Goal: Transaction & Acquisition: Book appointment/travel/reservation

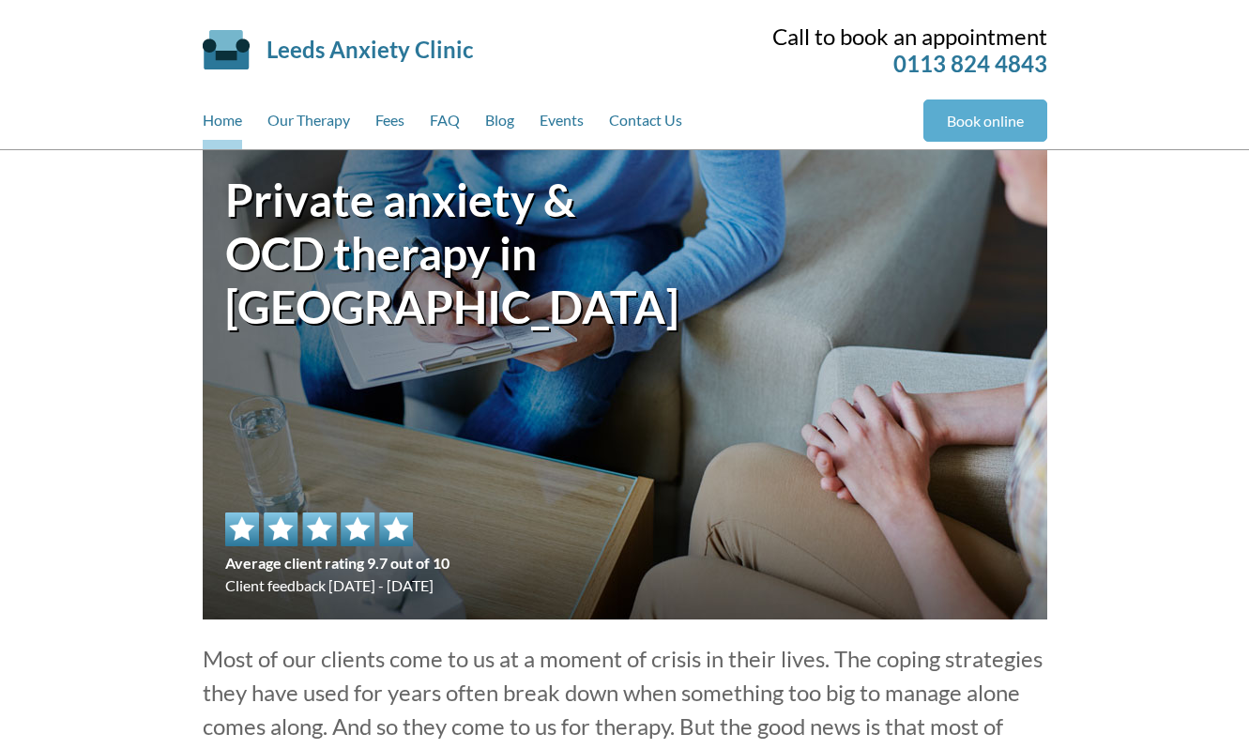
click at [967, 110] on link "Book online" at bounding box center [986, 120] width 124 height 42
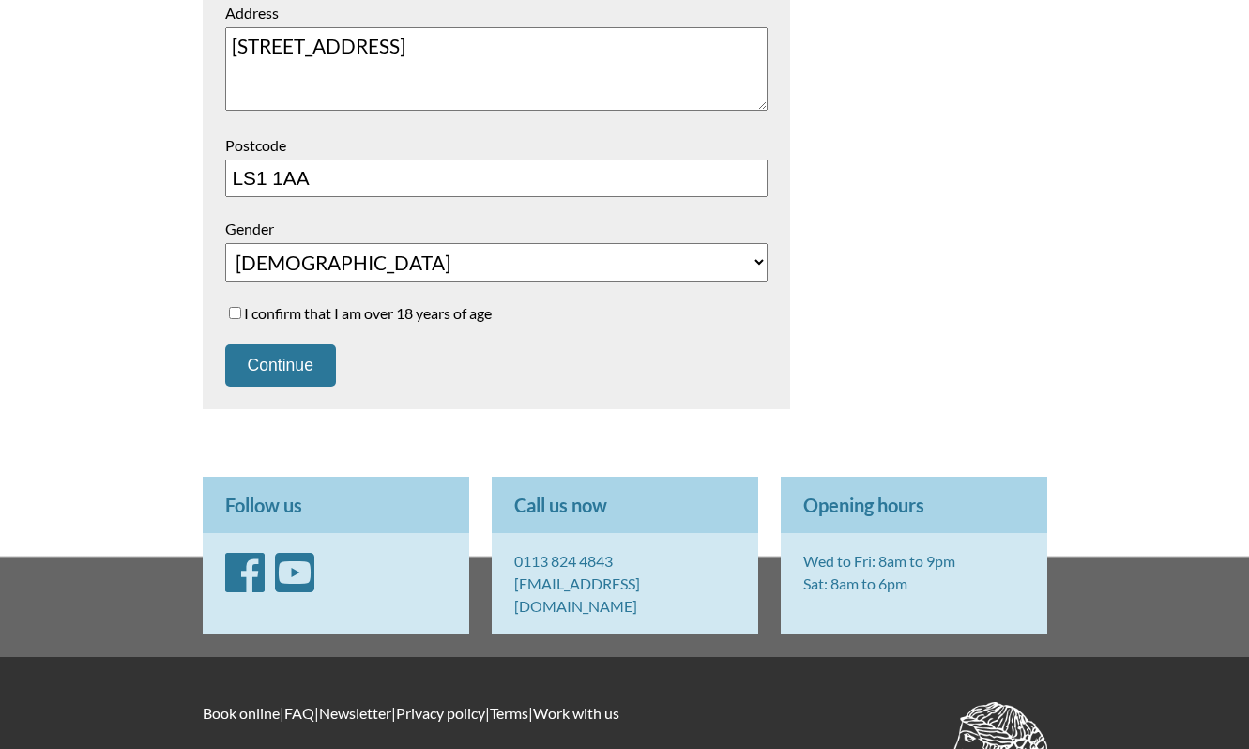
scroll to position [808, 0]
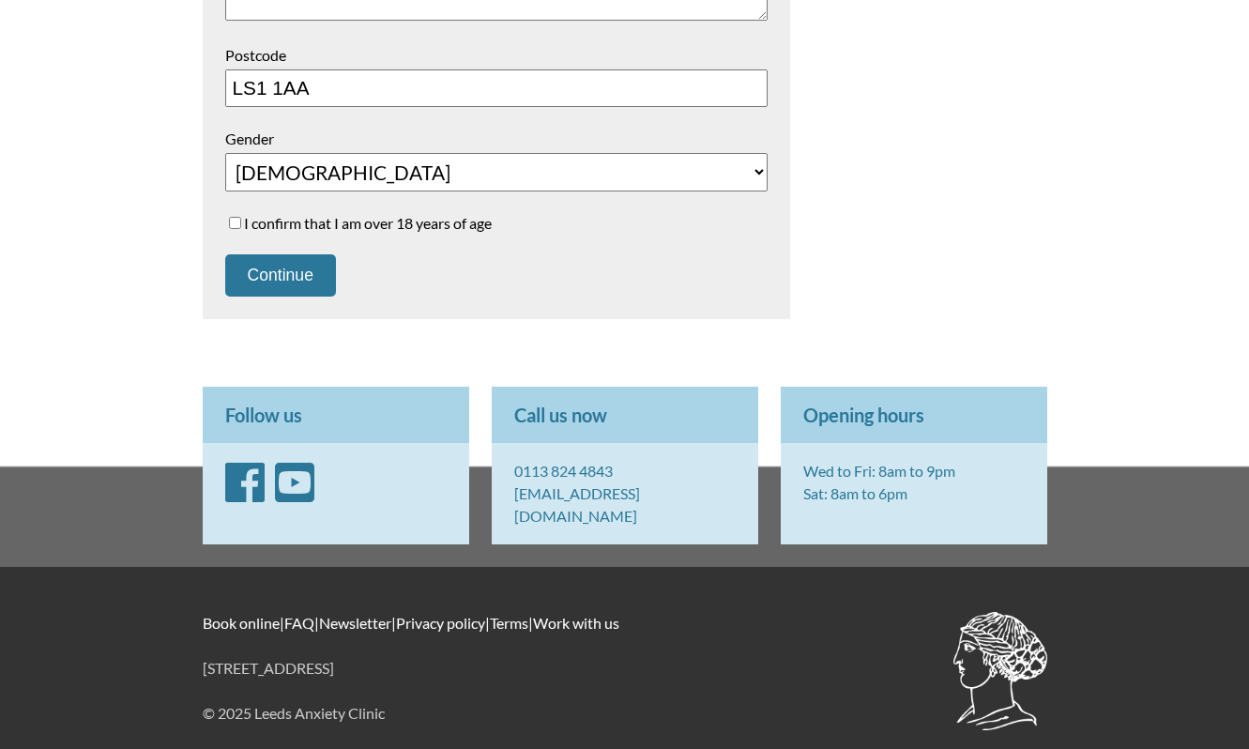
click at [354, 228] on label "I confirm that I am over 18 years of age" at bounding box center [496, 223] width 543 height 18
click at [241, 228] on input "I confirm that I am over 18 years of age" at bounding box center [235, 223] width 12 height 12
checkbox input "true"
click at [303, 274] on button "Continue" at bounding box center [280, 275] width 111 height 42
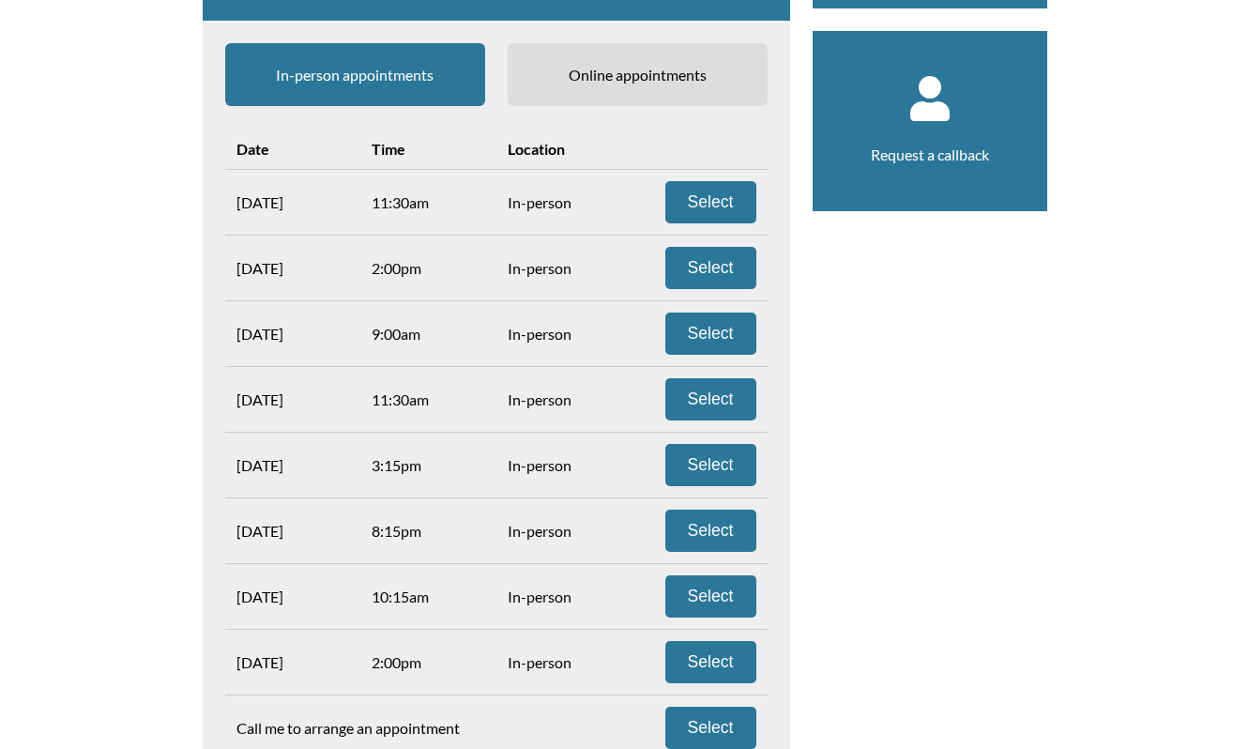
scroll to position [329, 0]
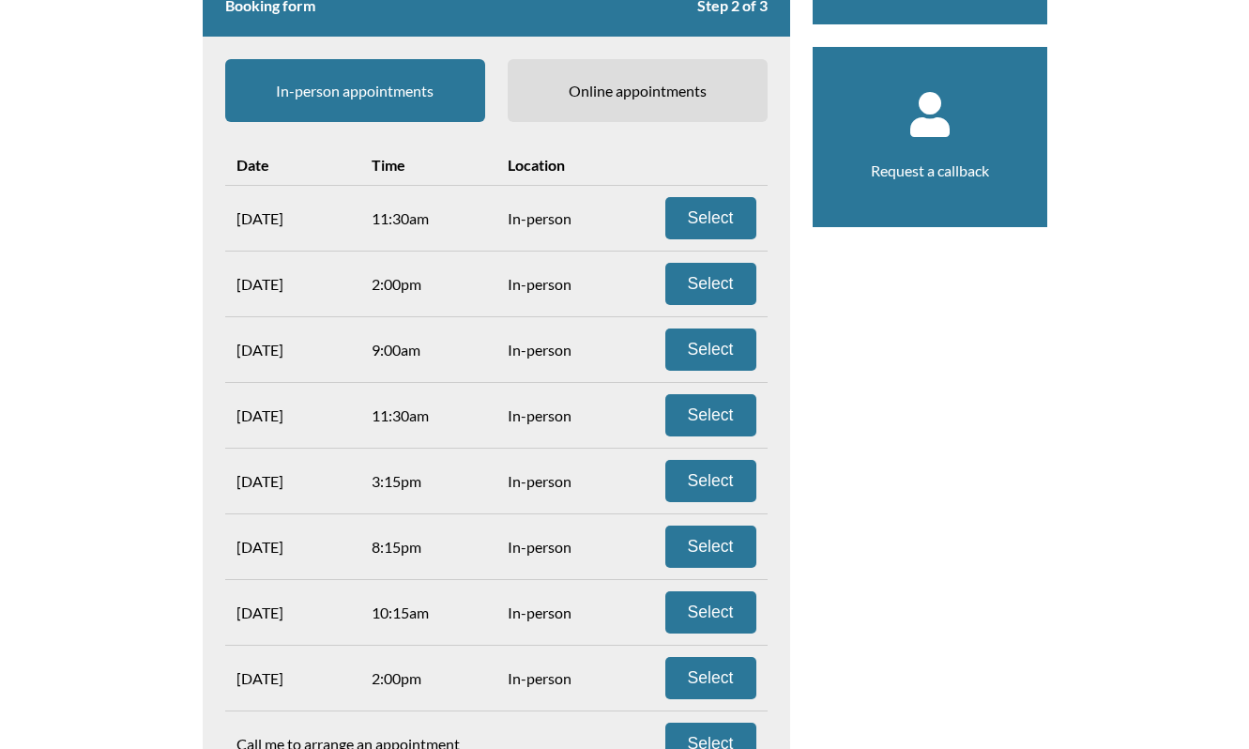
click at [576, 91] on span "Online appointments" at bounding box center [638, 90] width 260 height 63
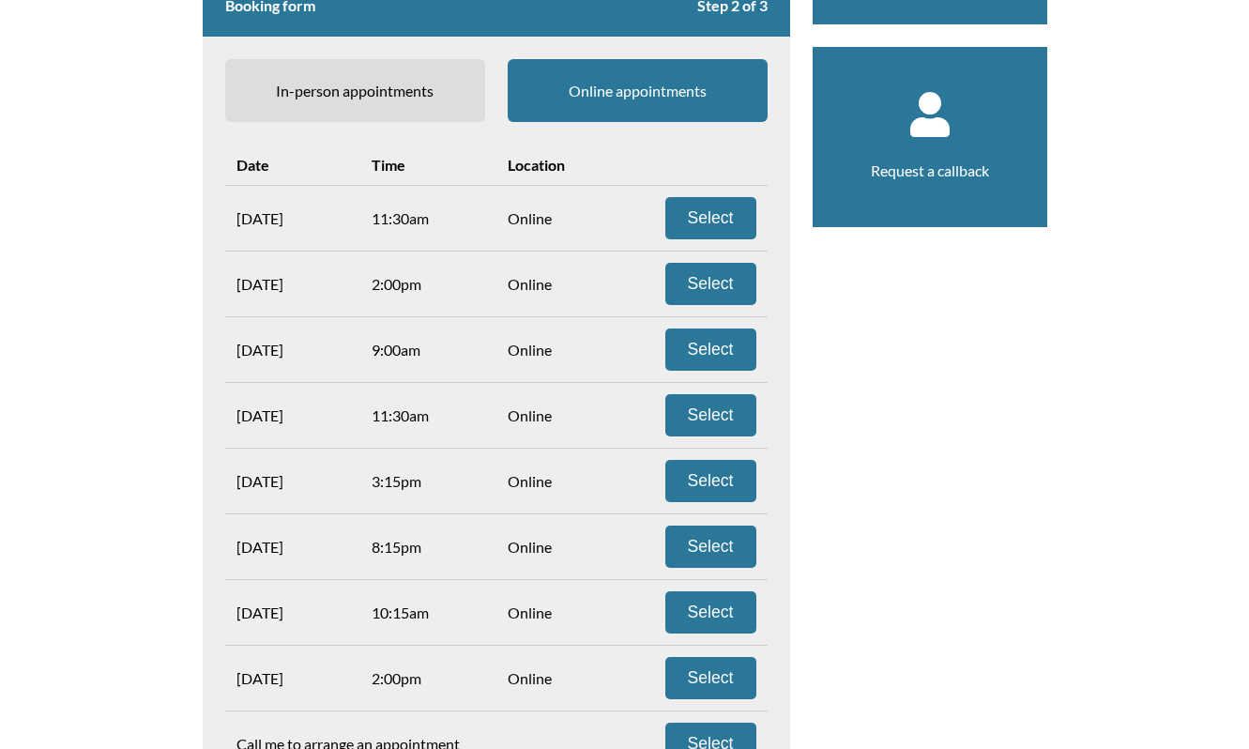
click at [441, 91] on span "In-person appointments" at bounding box center [355, 90] width 260 height 63
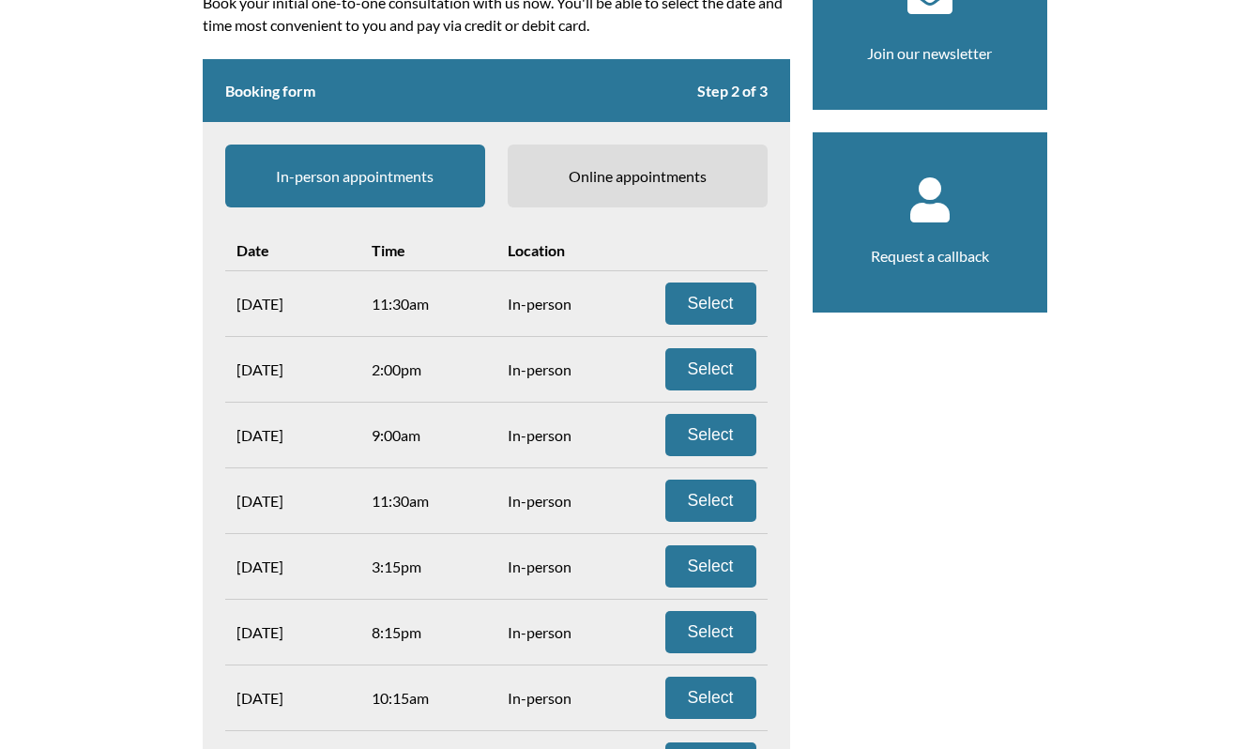
scroll to position [235, 0]
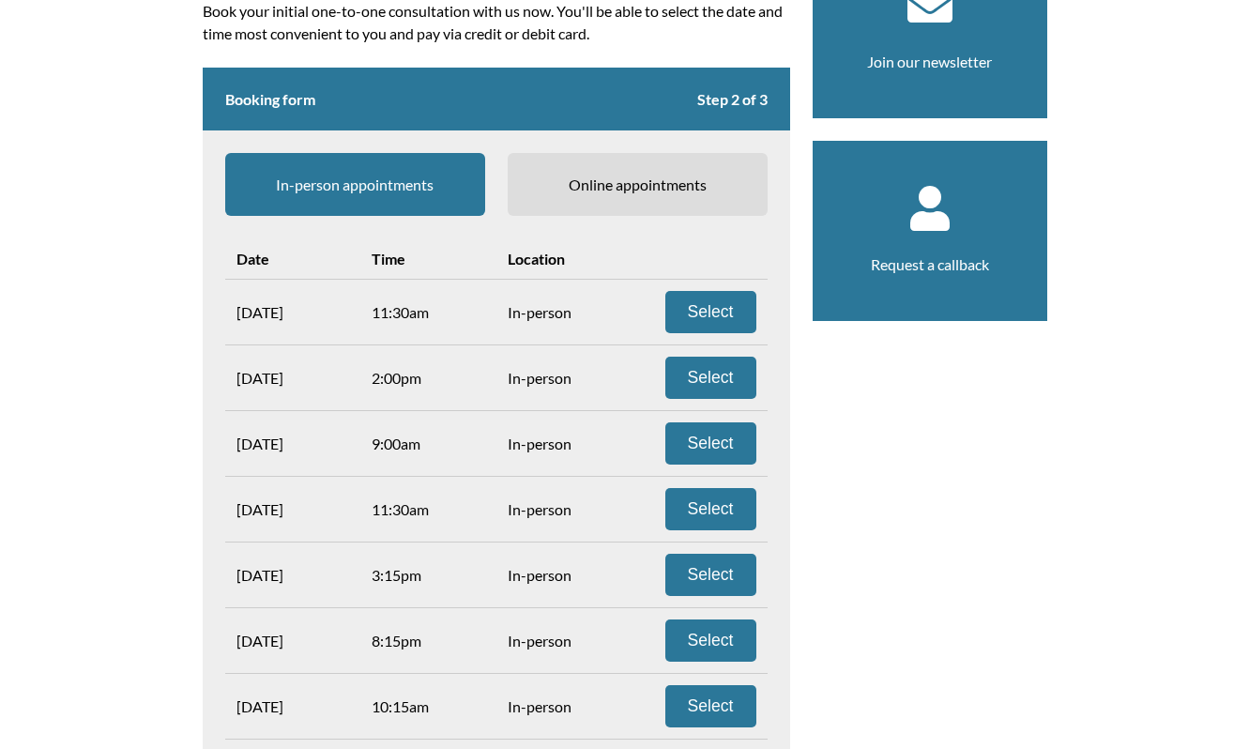
click at [635, 196] on span "Online appointments" at bounding box center [638, 184] width 260 height 63
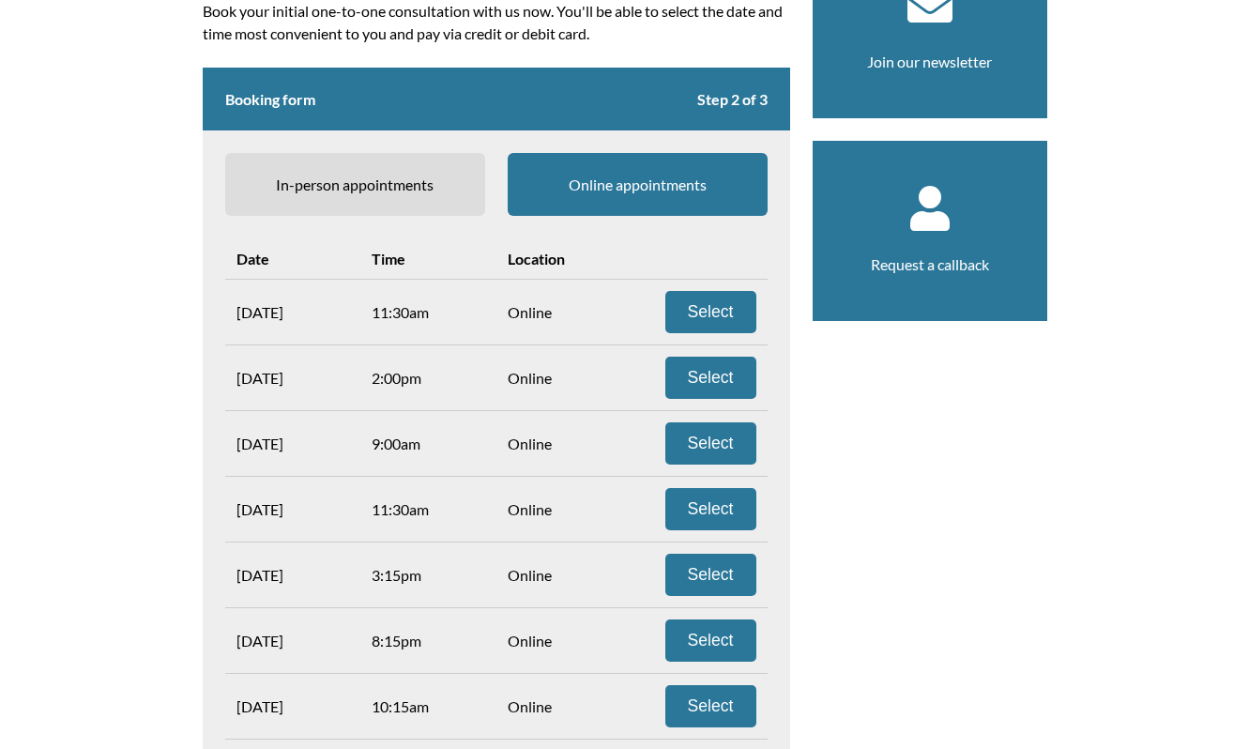
click at [399, 181] on span "In-person appointments" at bounding box center [355, 184] width 260 height 63
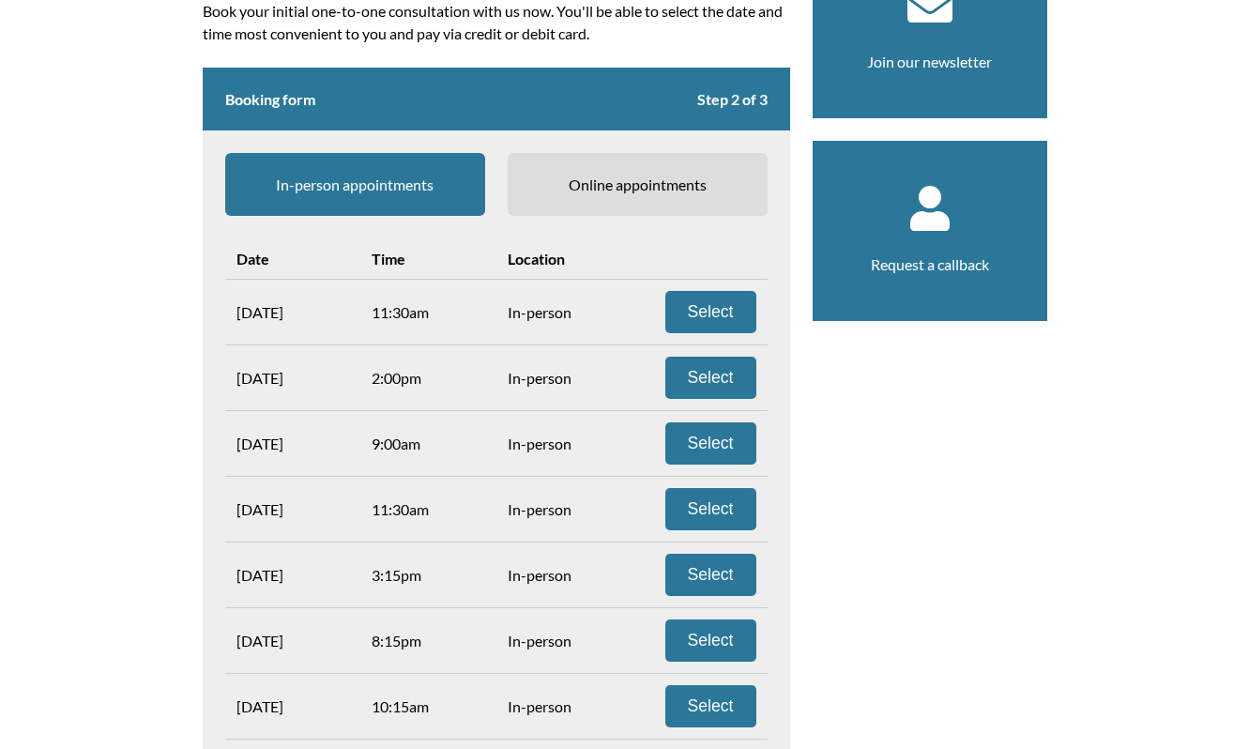
click at [587, 184] on span "Online appointments" at bounding box center [638, 184] width 260 height 63
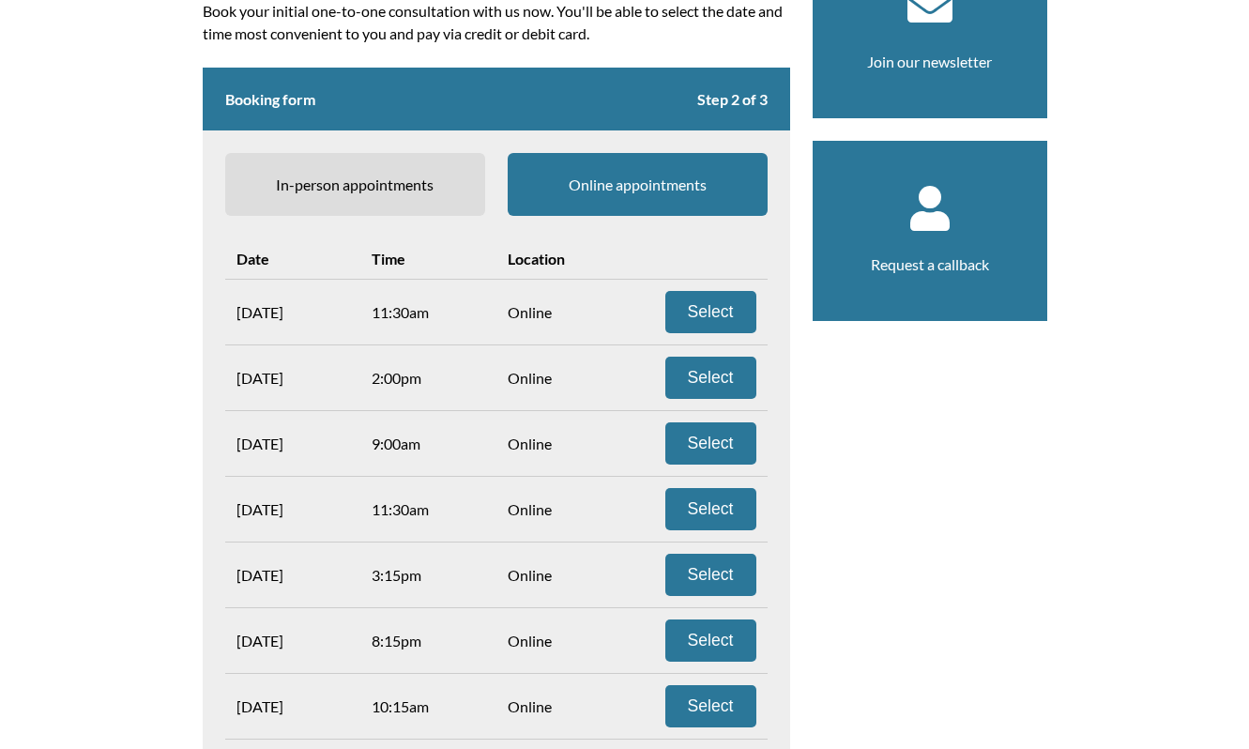
click at [395, 172] on span "In-person appointments" at bounding box center [355, 184] width 260 height 63
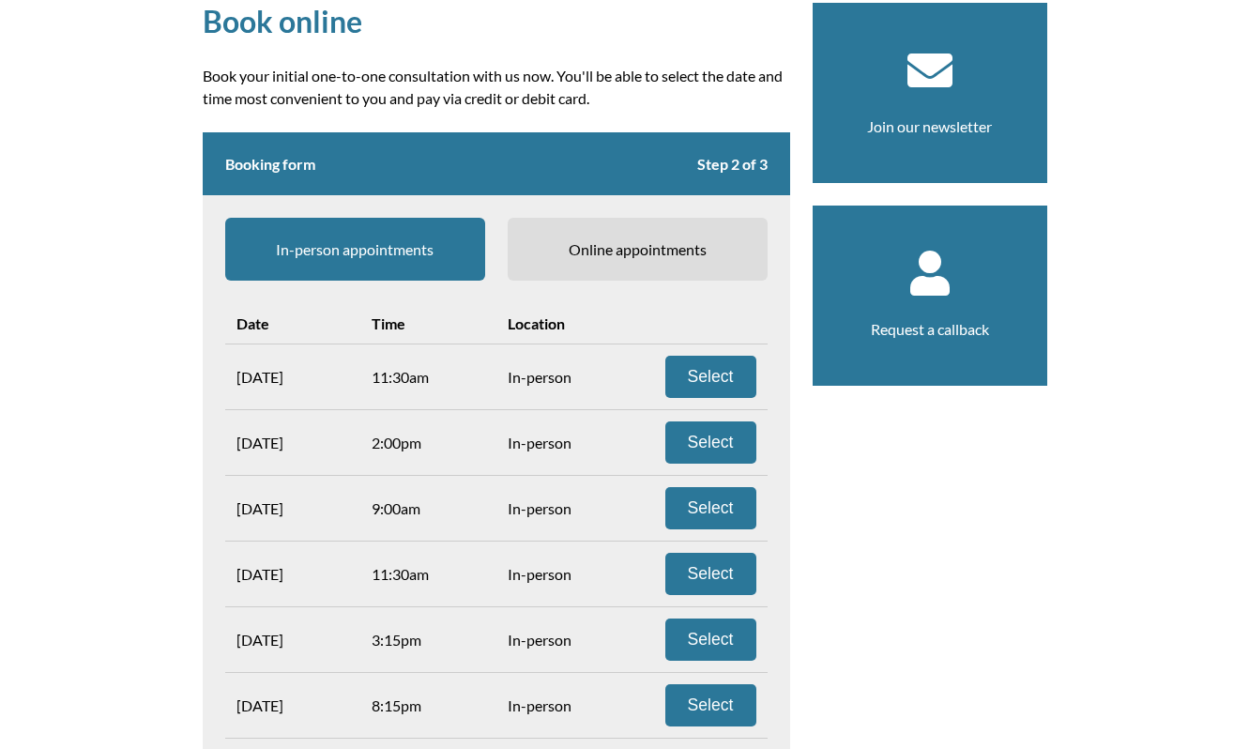
scroll to position [167, 0]
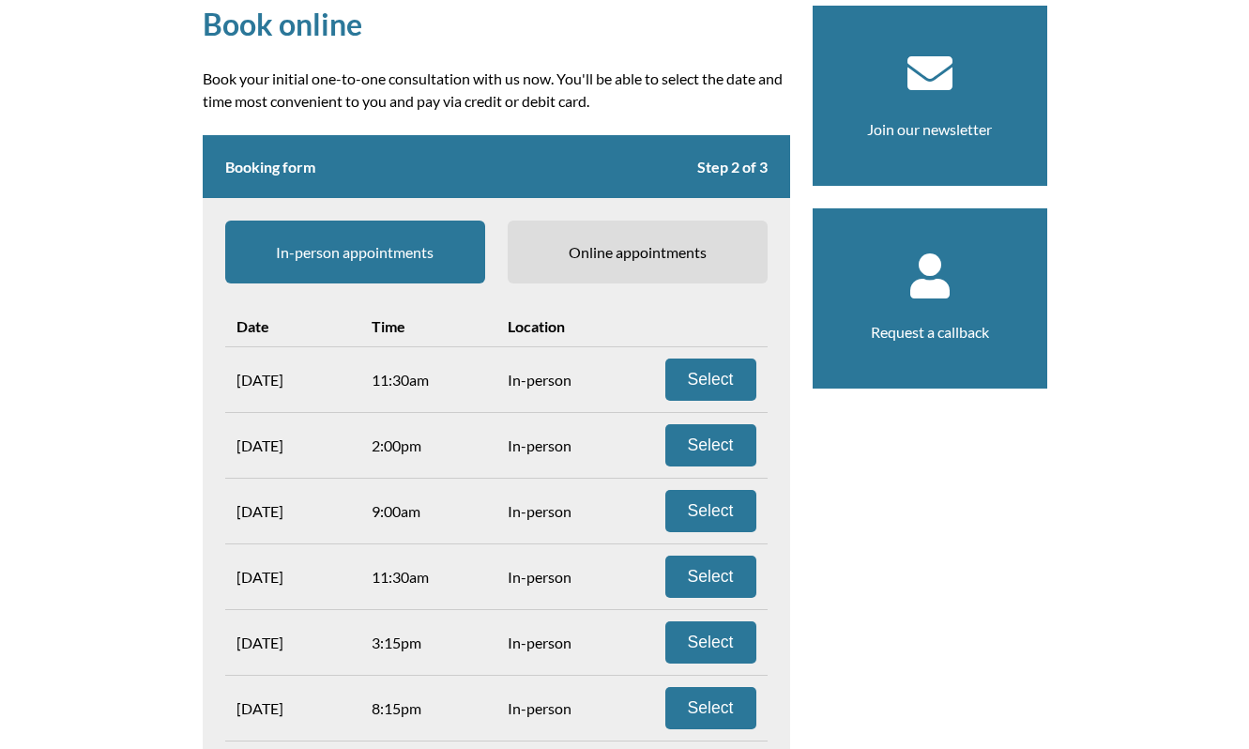
click at [594, 256] on span "Online appointments" at bounding box center [638, 252] width 260 height 63
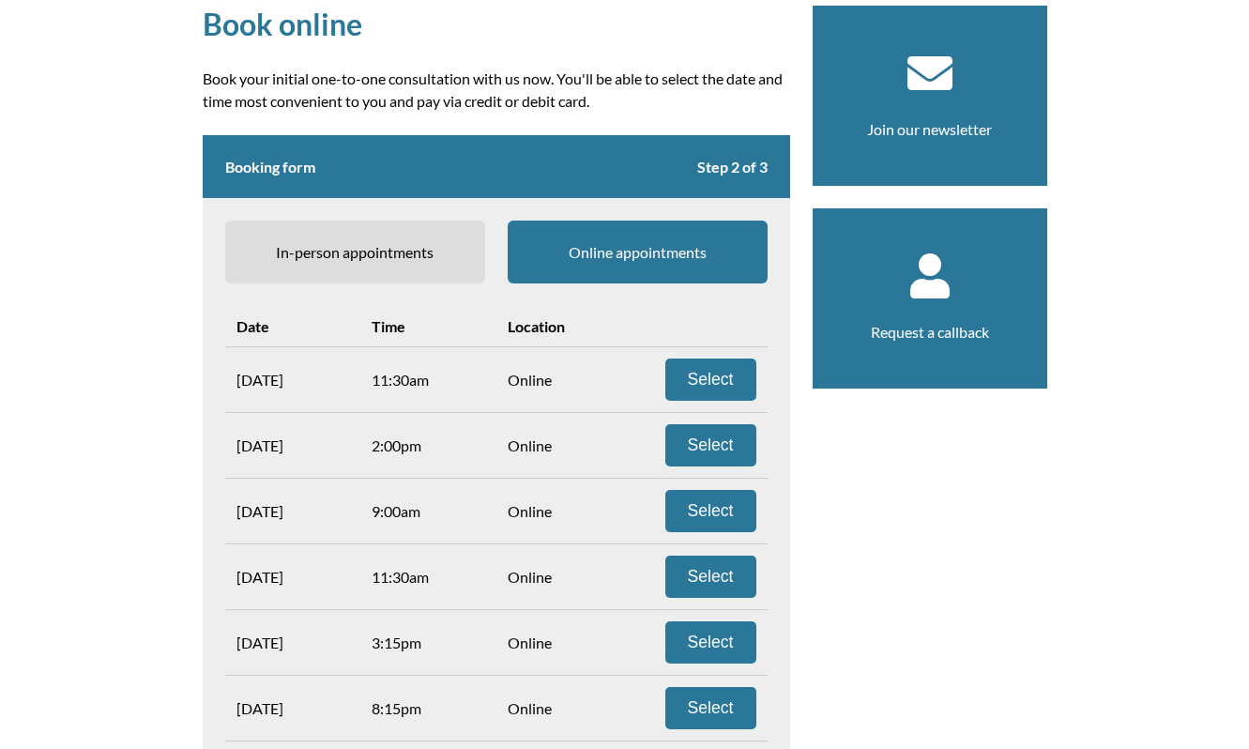
click at [429, 257] on span "In-person appointments" at bounding box center [355, 252] width 260 height 63
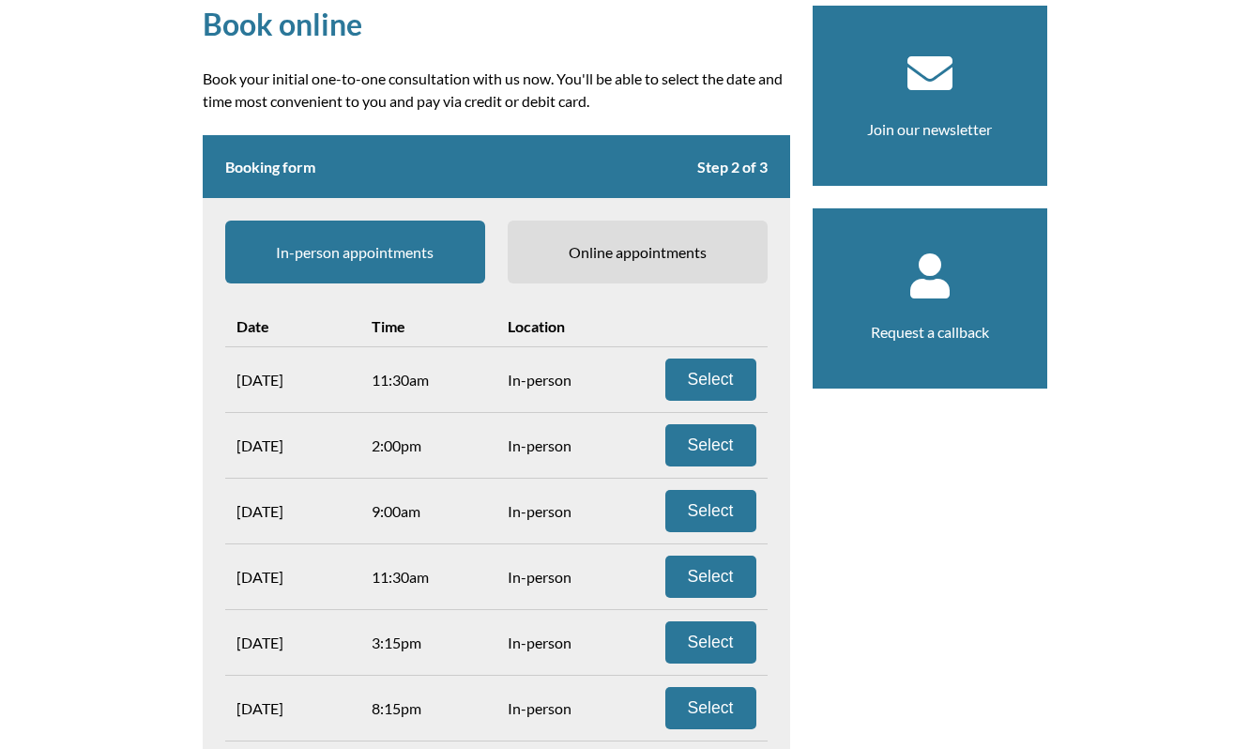
click at [589, 250] on span "Online appointments" at bounding box center [638, 252] width 260 height 63
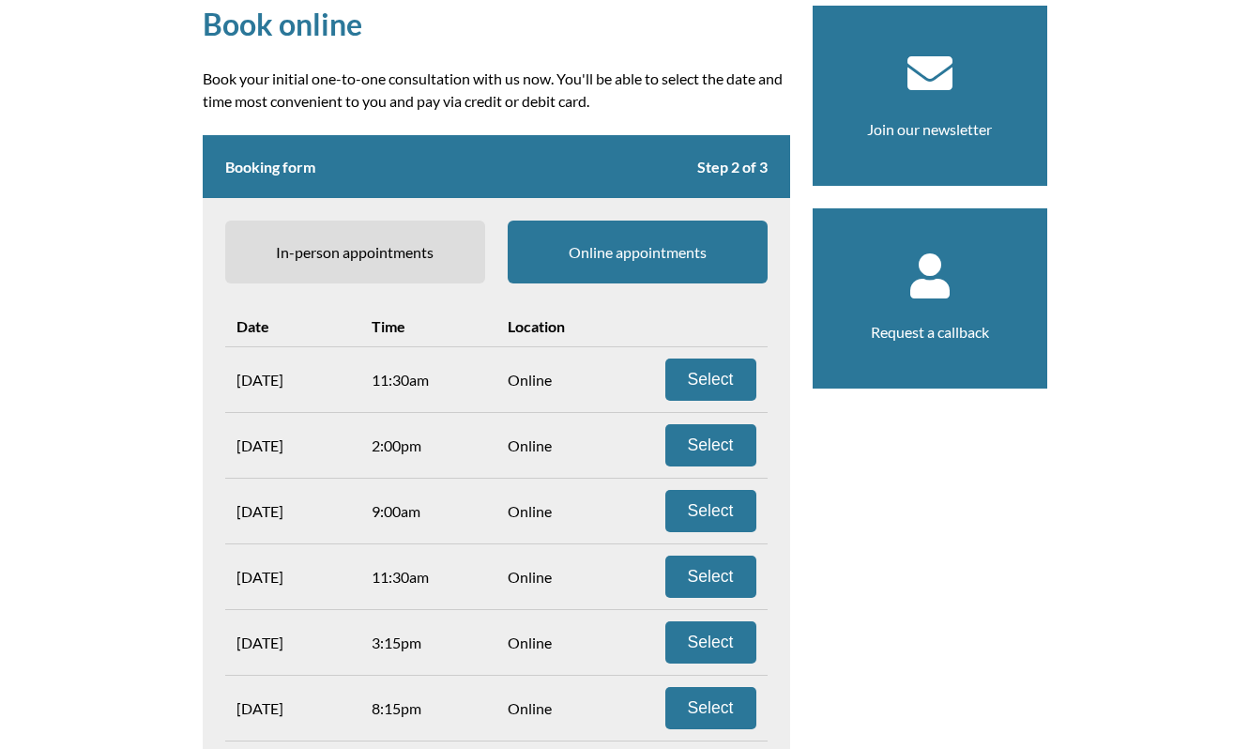
click at [408, 265] on span "In-person appointments" at bounding box center [355, 252] width 260 height 63
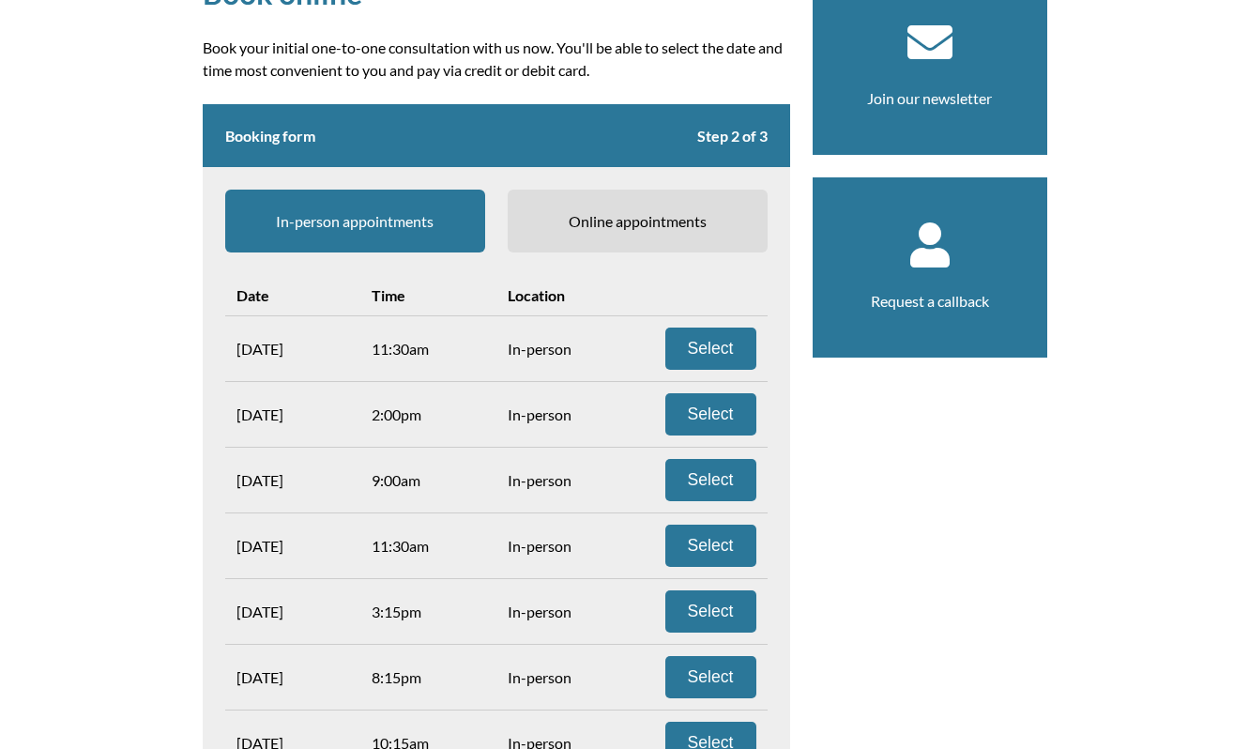
scroll to position [130, 0]
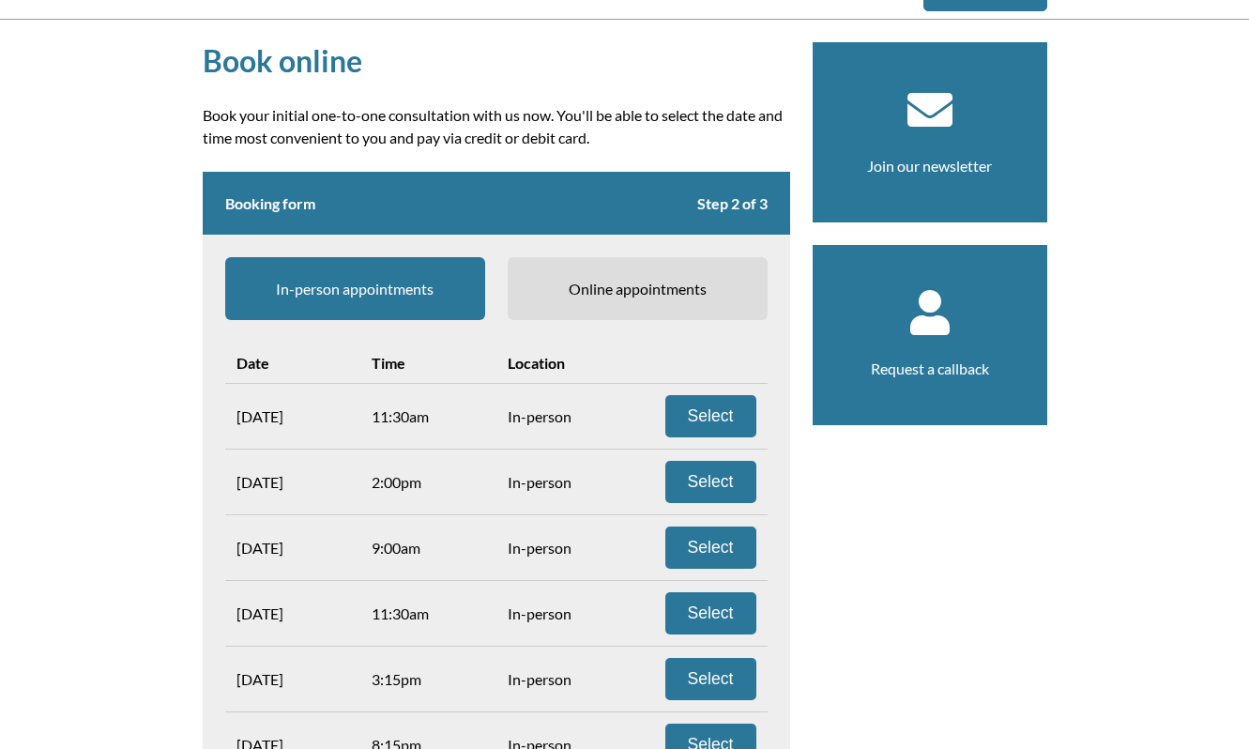
click at [618, 273] on span "Online appointments" at bounding box center [638, 288] width 260 height 63
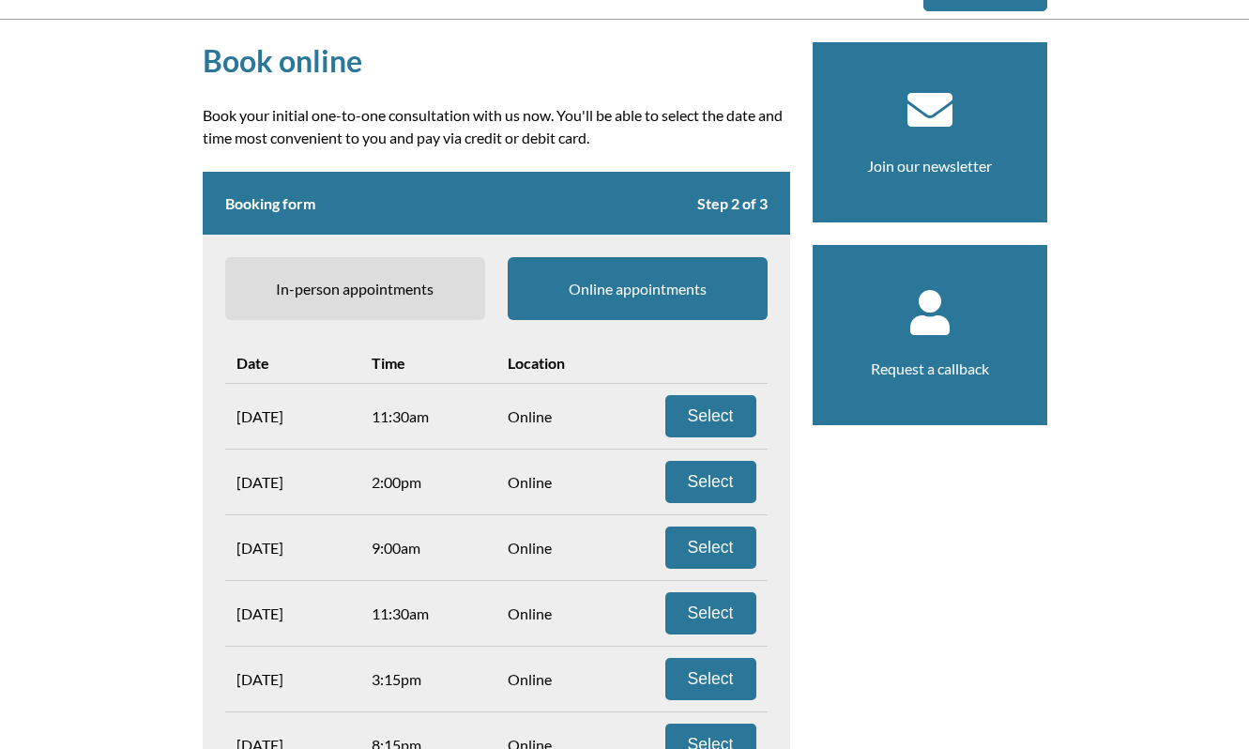
click at [402, 288] on span "In-person appointments" at bounding box center [355, 288] width 260 height 63
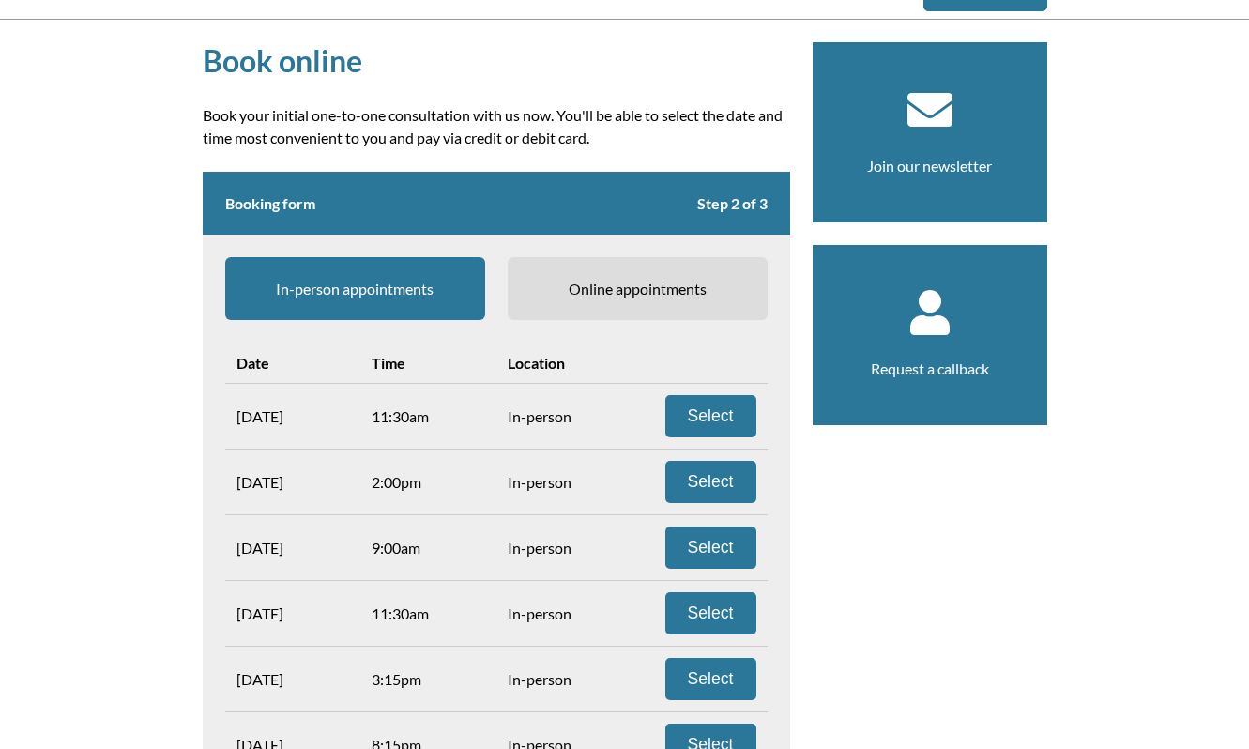
click at [575, 283] on span "Online appointments" at bounding box center [638, 288] width 260 height 63
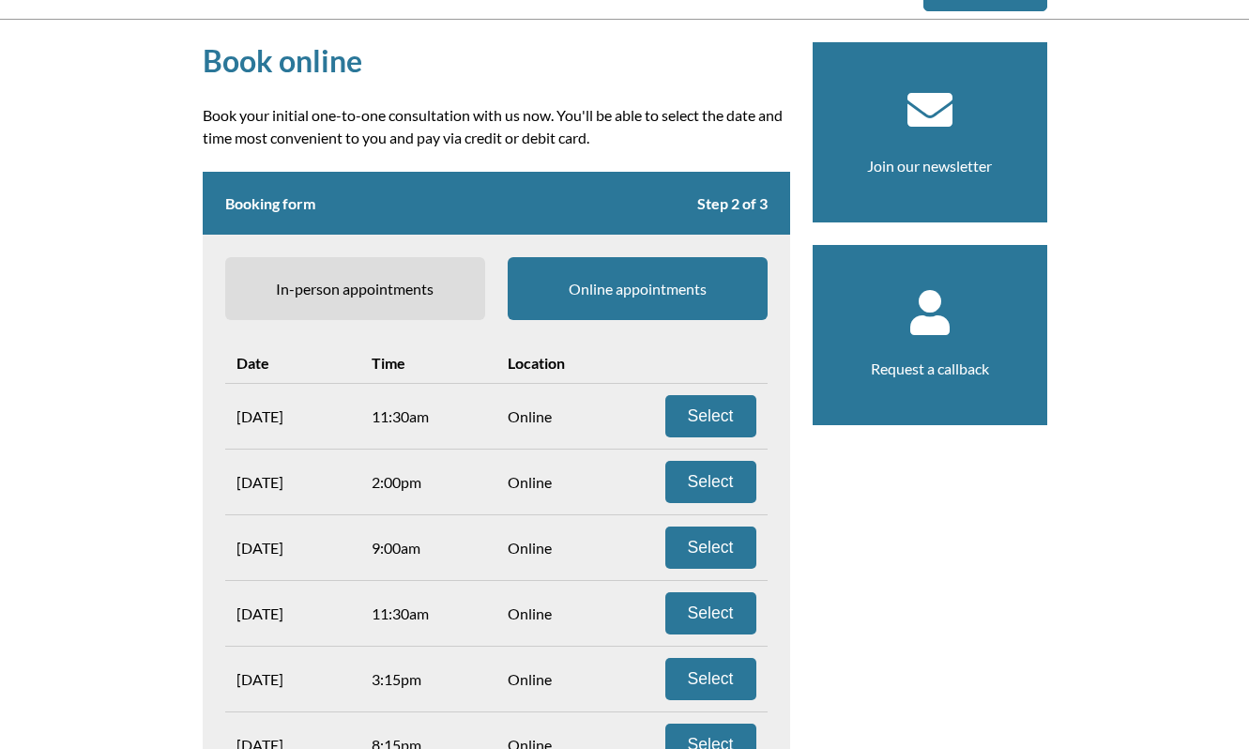
click at [396, 280] on span "In-person appointments" at bounding box center [355, 288] width 260 height 63
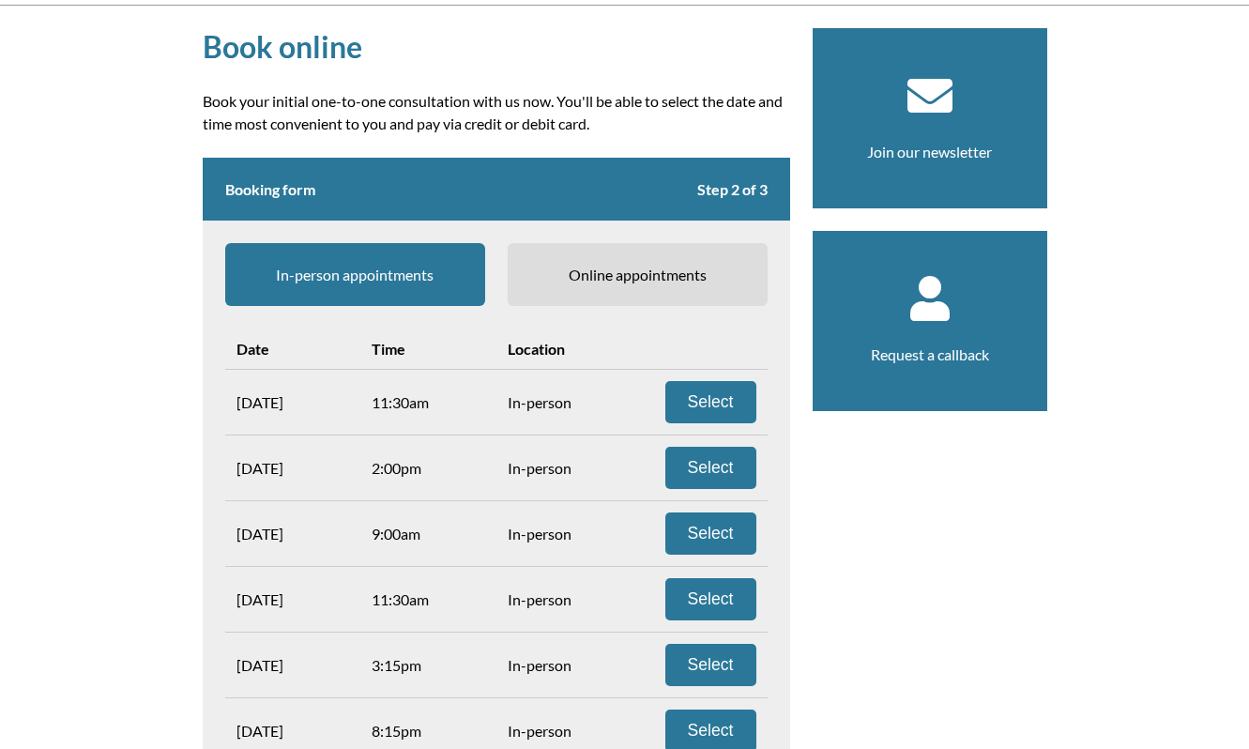
scroll to position [147, 0]
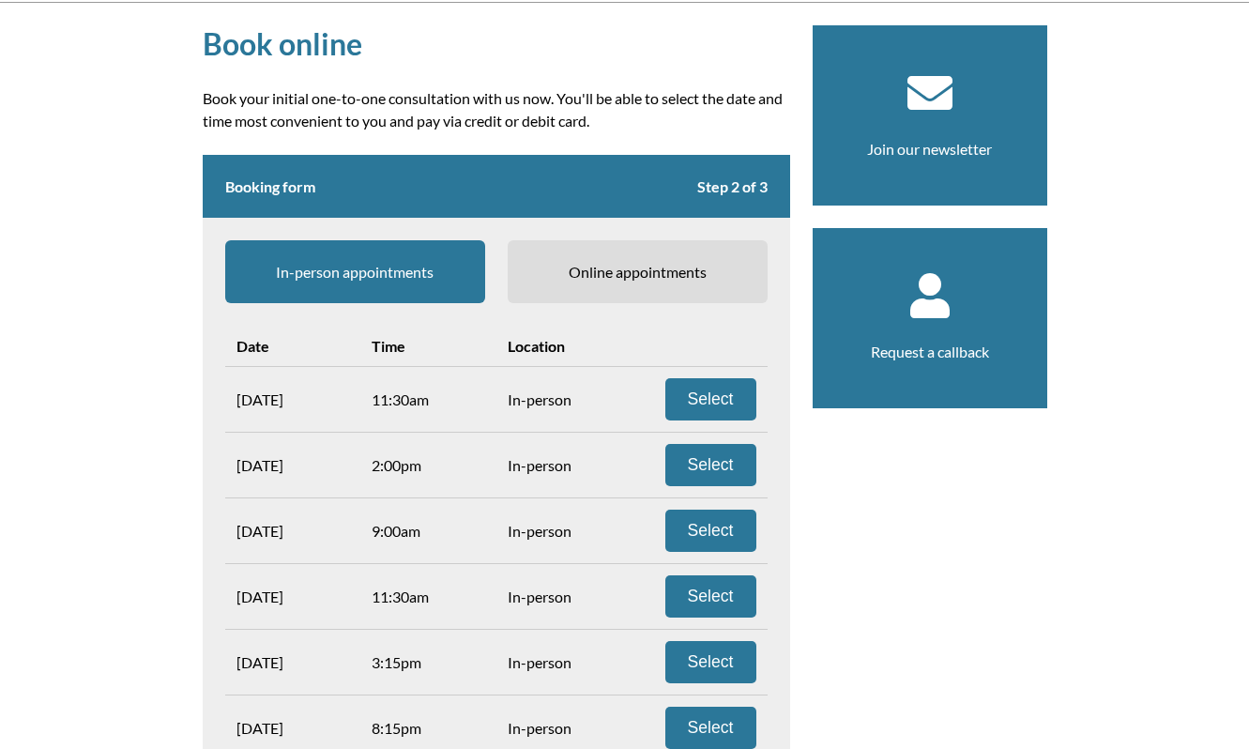
click at [604, 256] on span "Online appointments" at bounding box center [638, 271] width 260 height 63
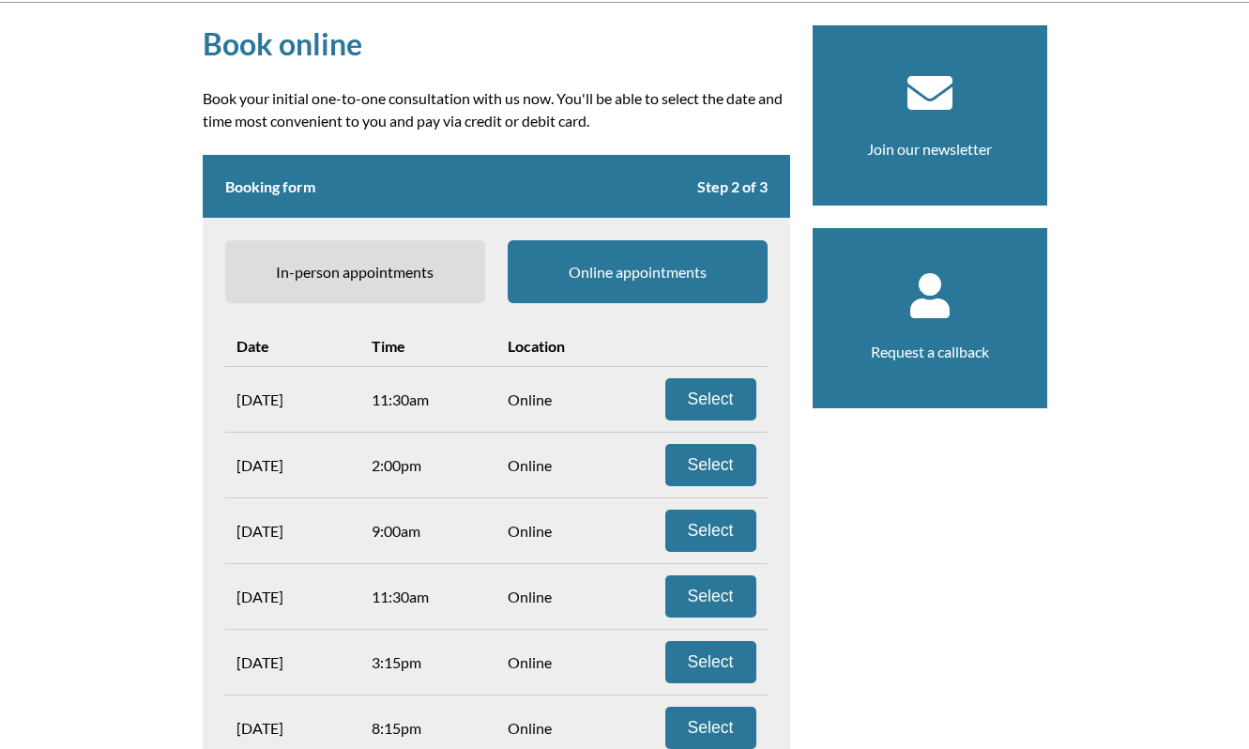
click at [397, 272] on span "In-person appointments" at bounding box center [355, 271] width 260 height 63
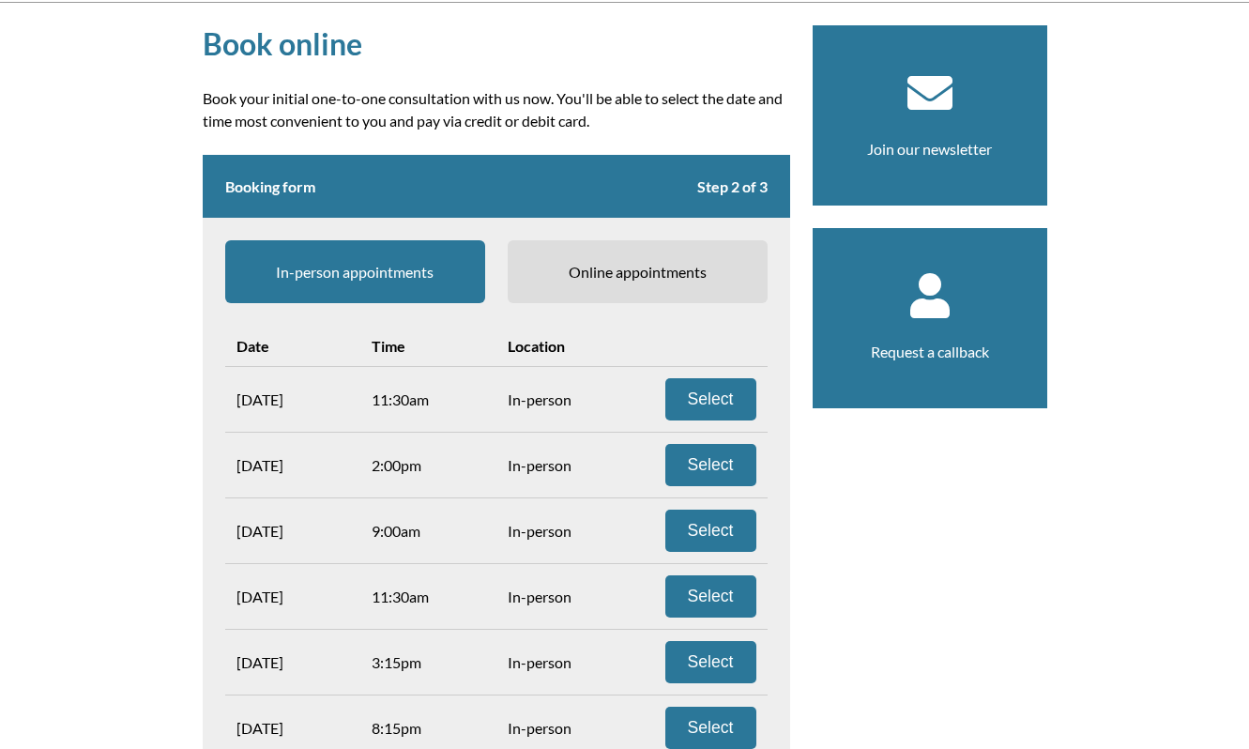
click at [621, 270] on span "Online appointments" at bounding box center [638, 271] width 260 height 63
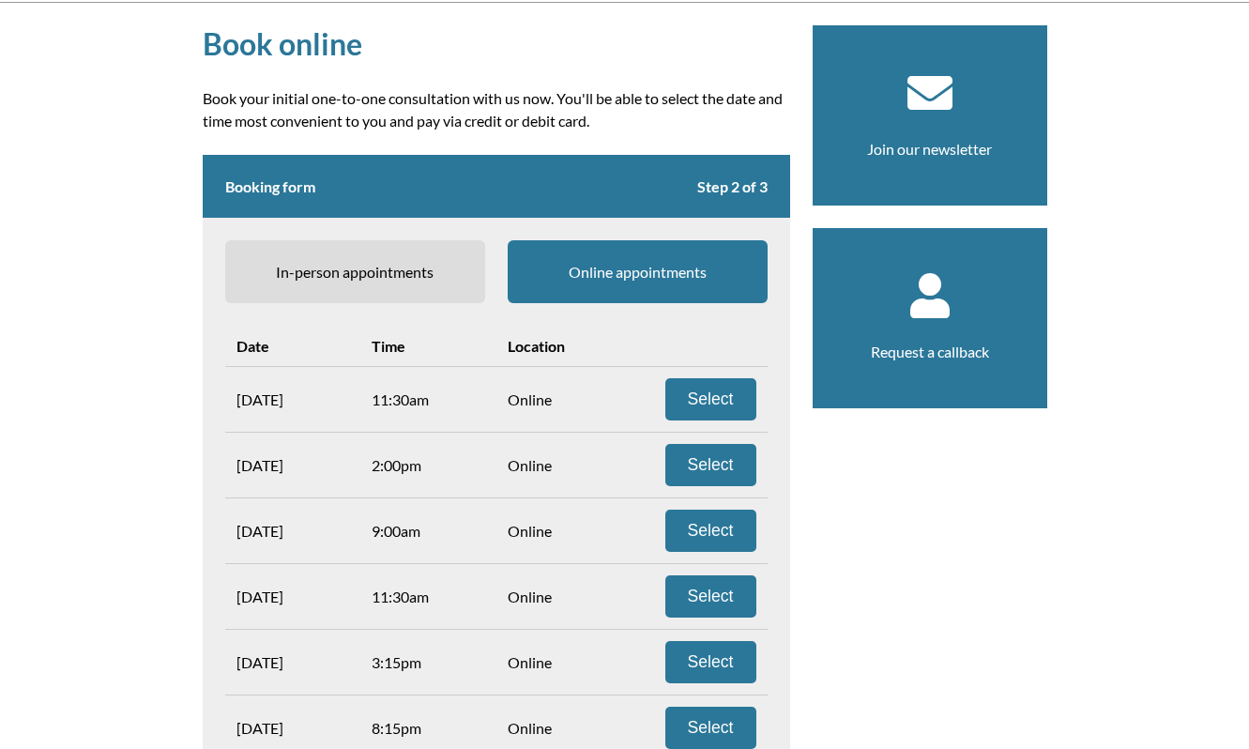
click at [379, 283] on span "In-person appointments" at bounding box center [355, 271] width 260 height 63
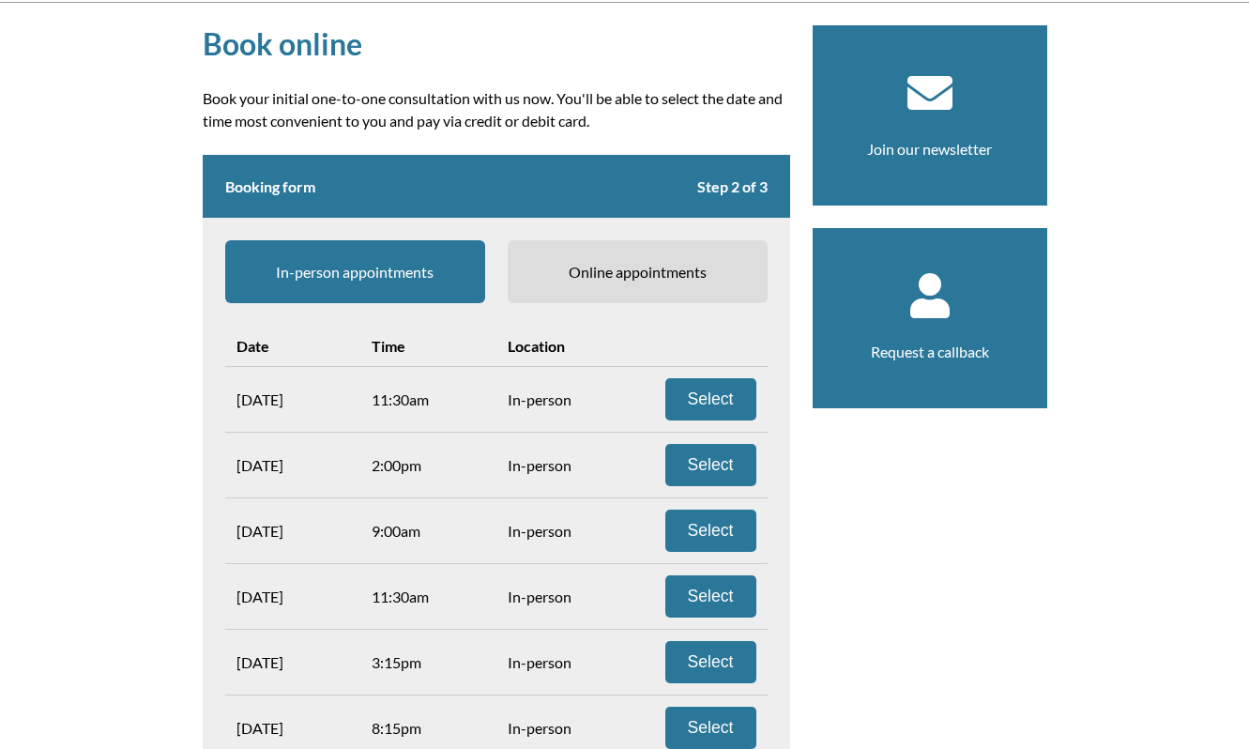
click at [560, 264] on span "Online appointments" at bounding box center [638, 271] width 260 height 63
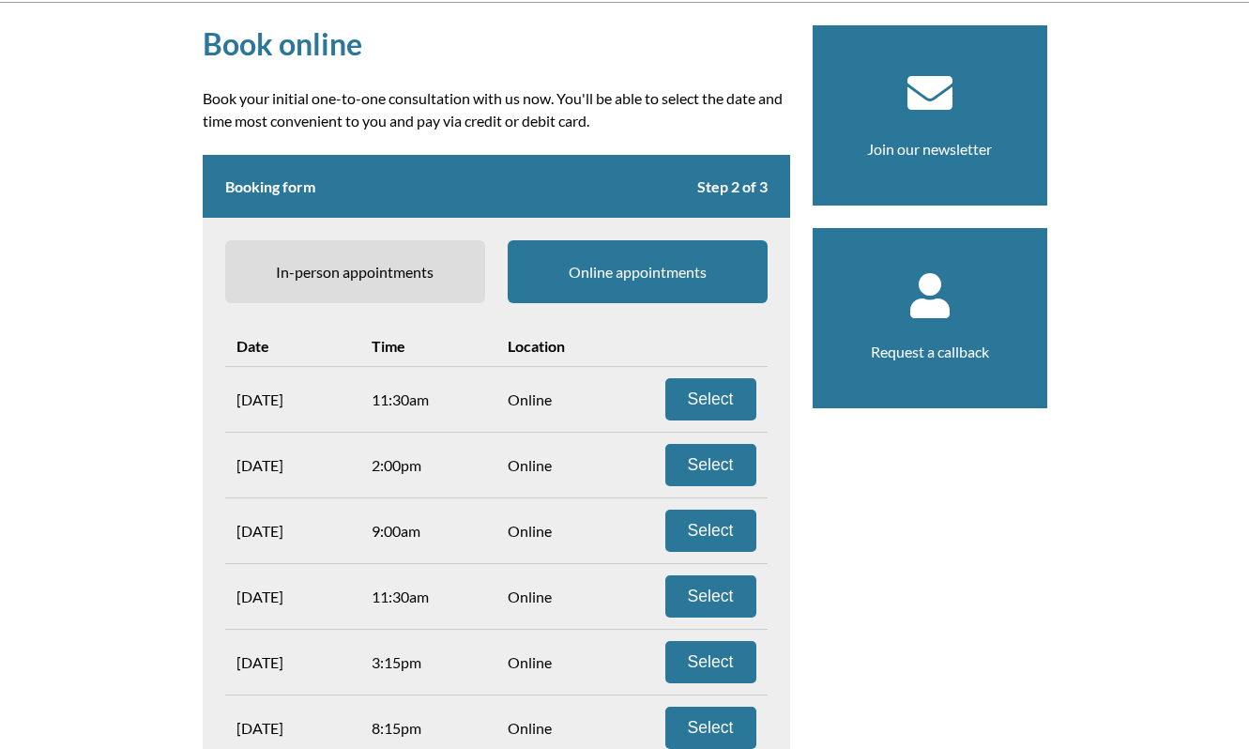
click at [424, 271] on span "In-person appointments" at bounding box center [355, 271] width 260 height 63
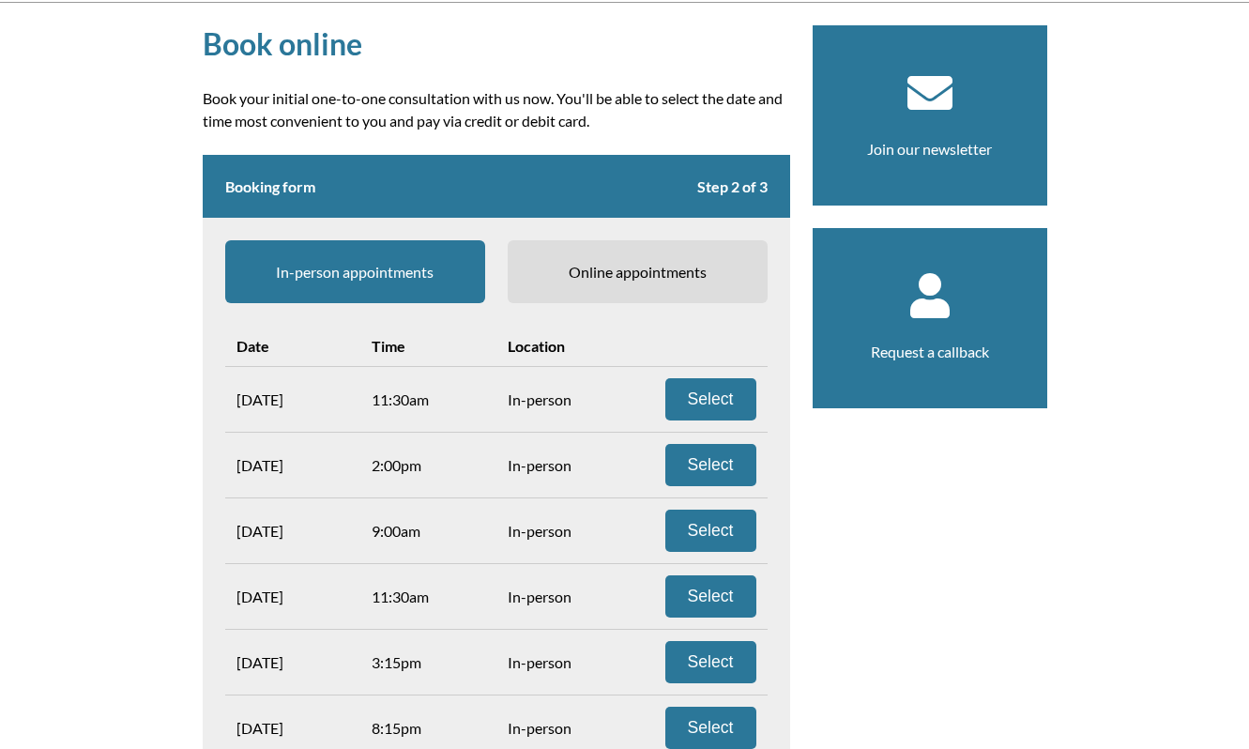
click at [558, 268] on span "Online appointments" at bounding box center [638, 271] width 260 height 63
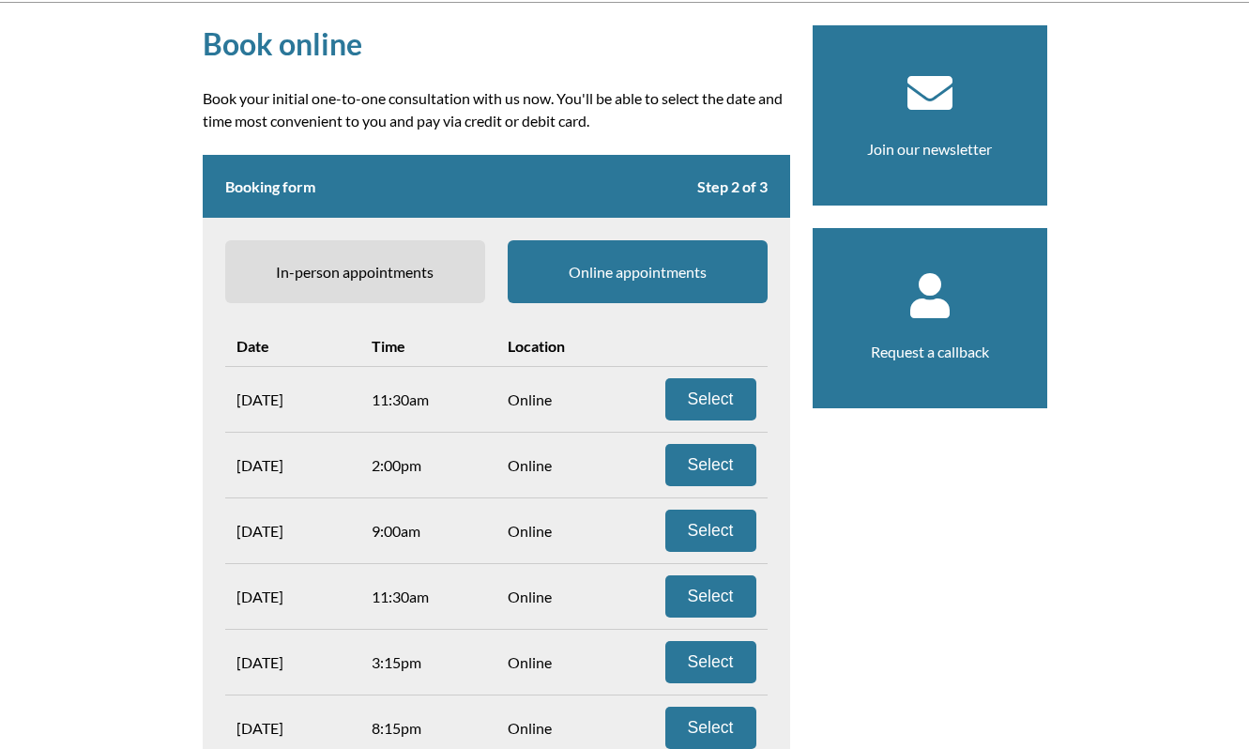
click at [402, 262] on span "In-person appointments" at bounding box center [355, 271] width 260 height 63
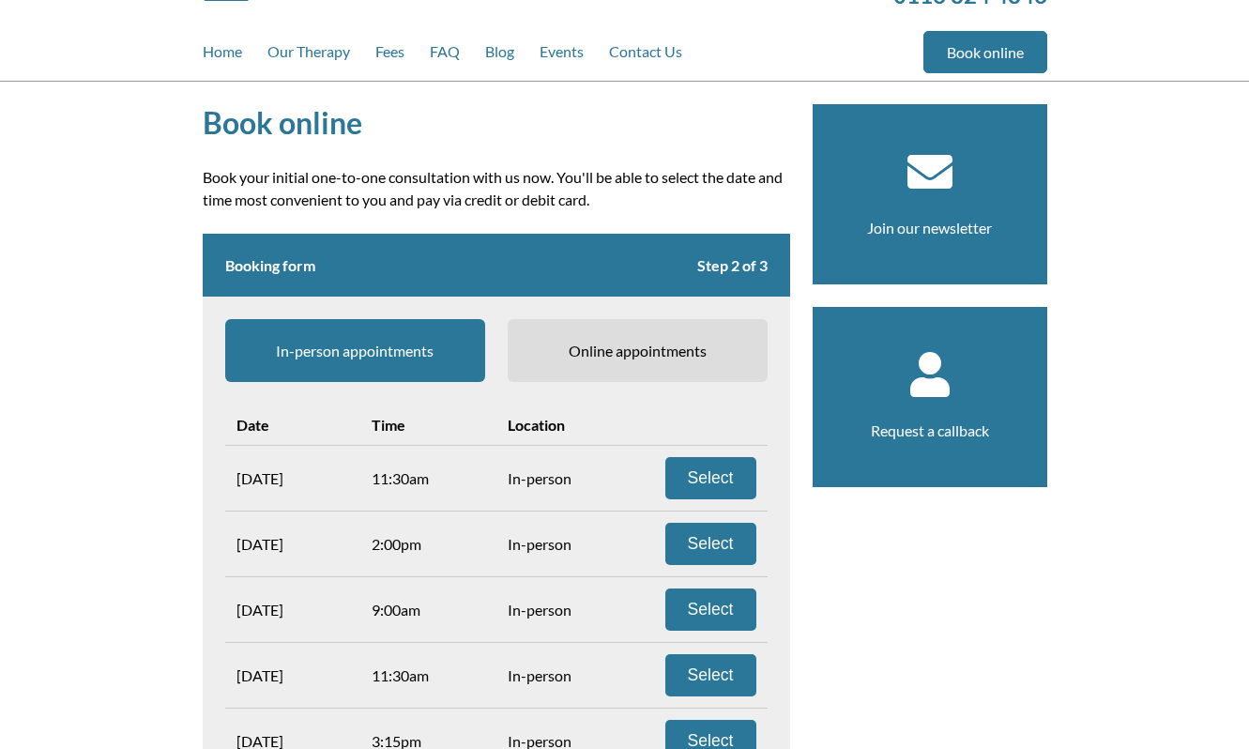
scroll to position [0, 0]
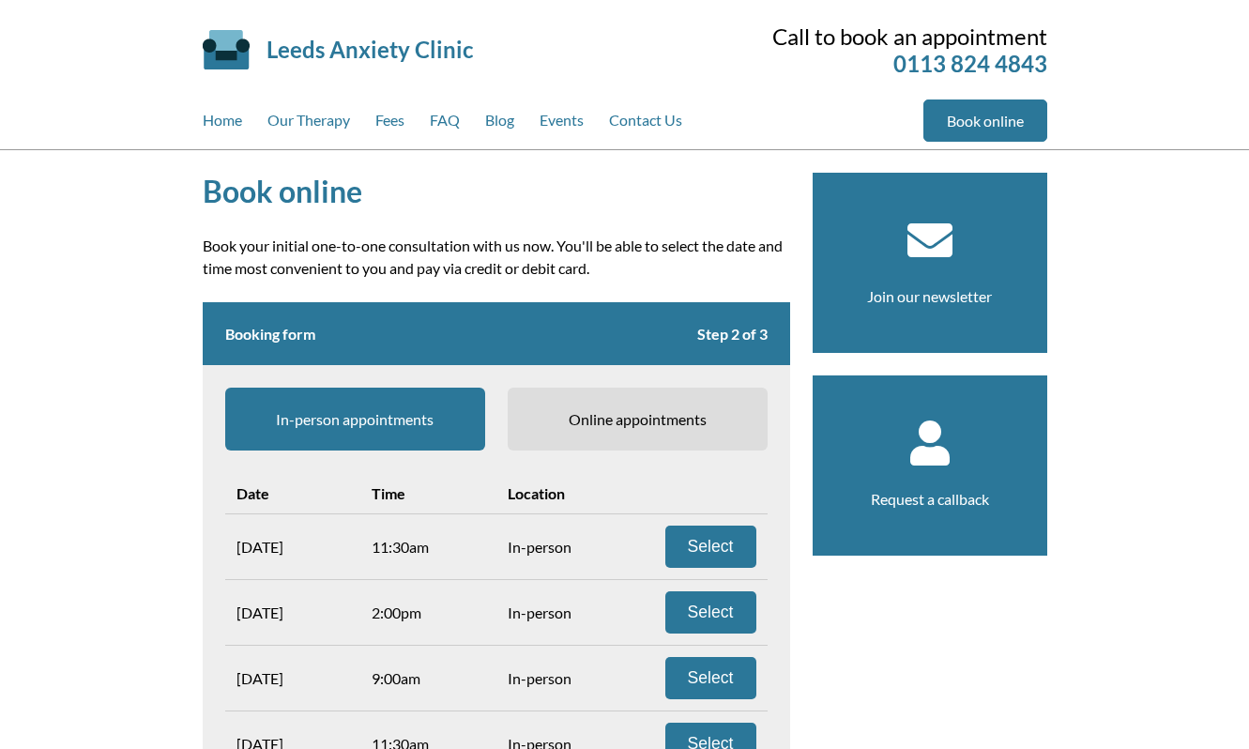
click at [582, 385] on form "Booking form Step 2 of 3 In-person appointments Online appointments Date Time L…" at bounding box center [497, 714] width 588 height 825
click at [582, 407] on span "Online appointments" at bounding box center [638, 419] width 260 height 63
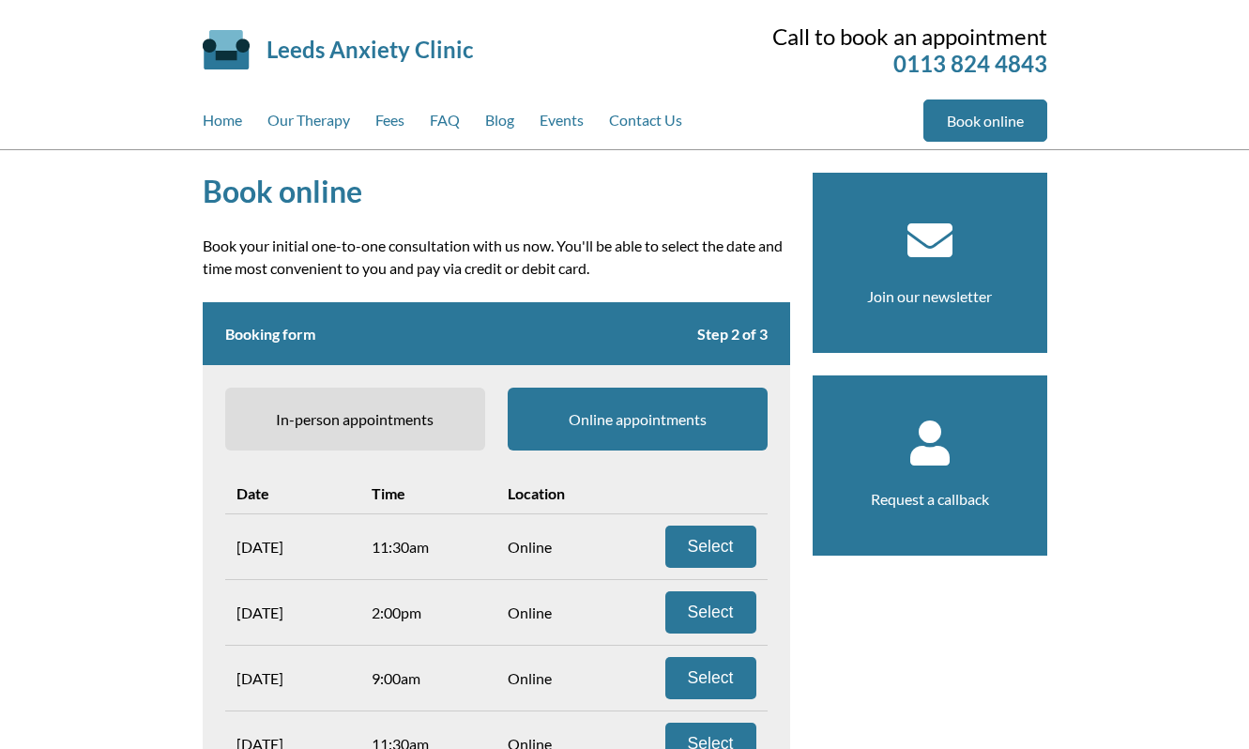
click at [414, 405] on span "In-person appointments" at bounding box center [355, 419] width 260 height 63
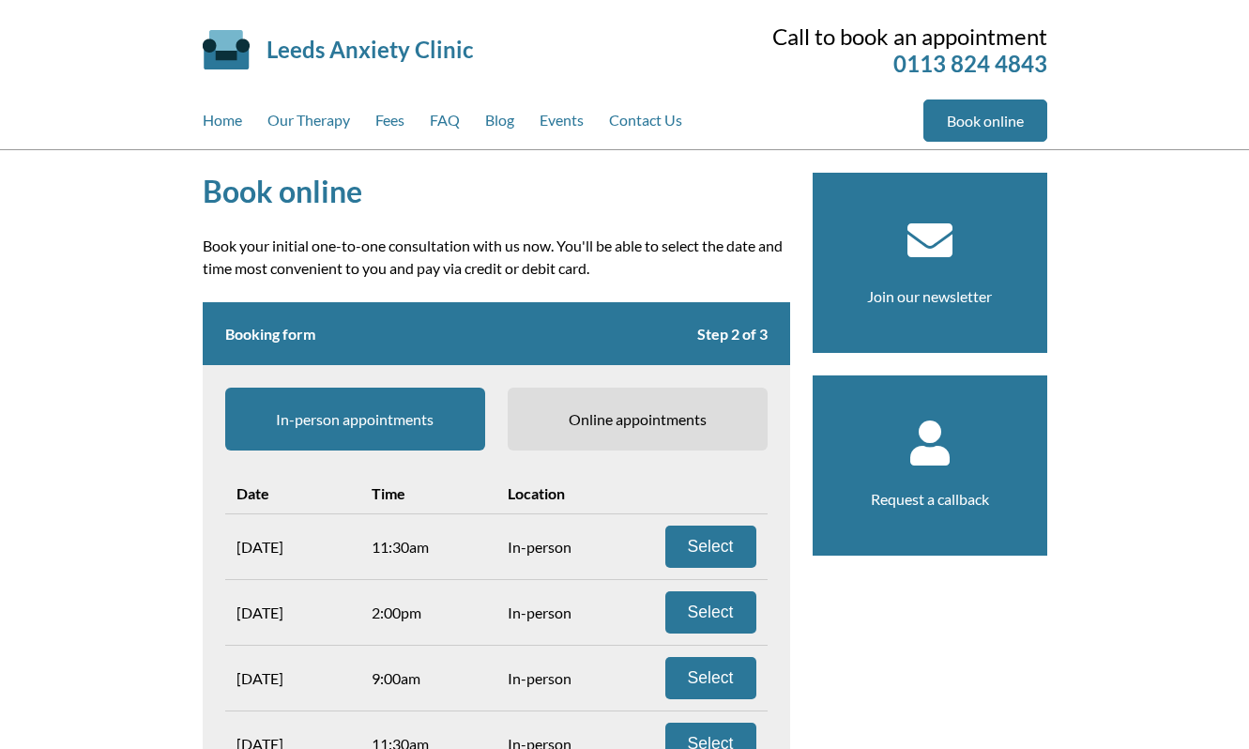
click at [642, 403] on span "Online appointments" at bounding box center [638, 419] width 260 height 63
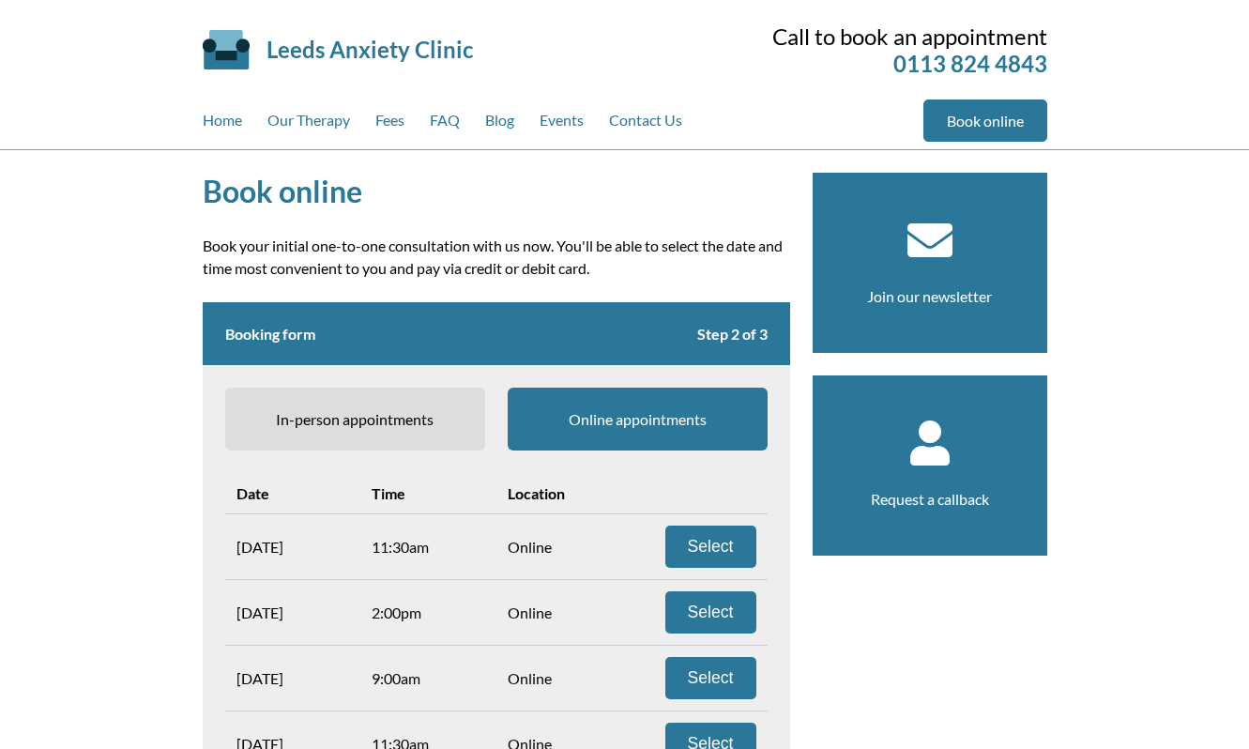
click at [458, 416] on span "In-person appointments" at bounding box center [355, 419] width 260 height 63
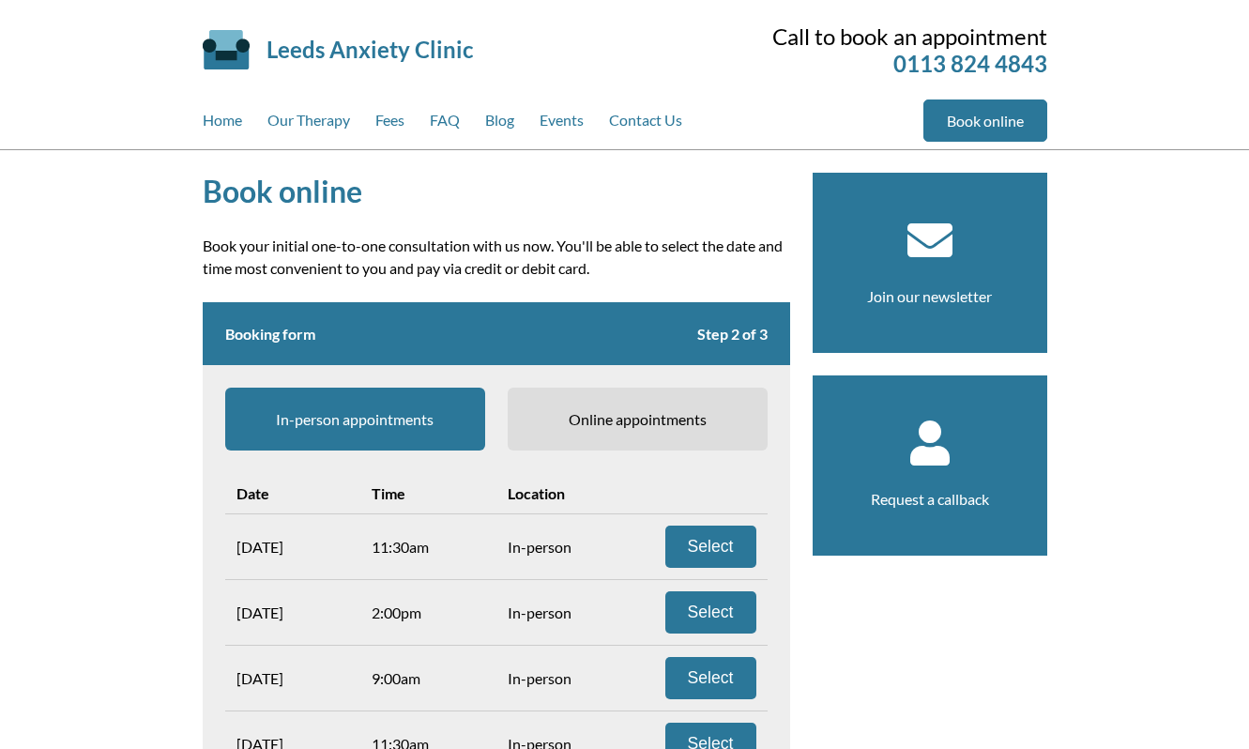
click at [623, 410] on span "Online appointments" at bounding box center [638, 419] width 260 height 63
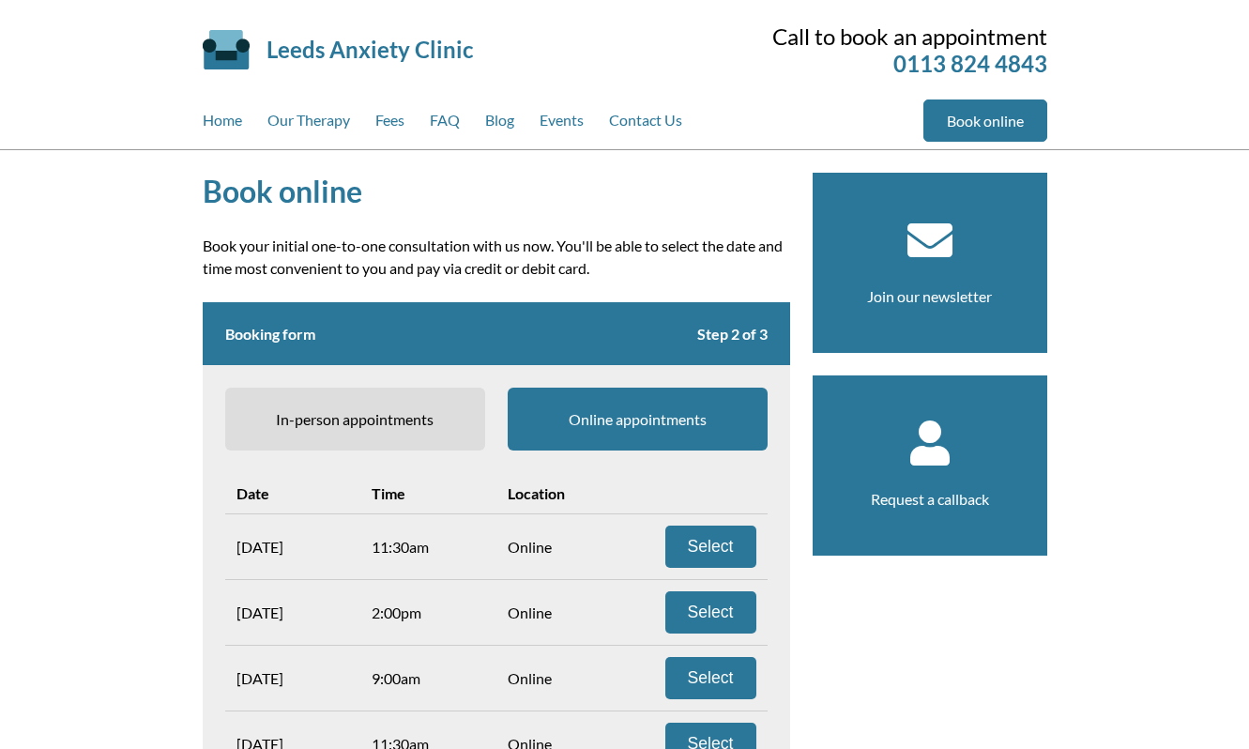
click at [416, 419] on span "In-person appointments" at bounding box center [355, 419] width 260 height 63
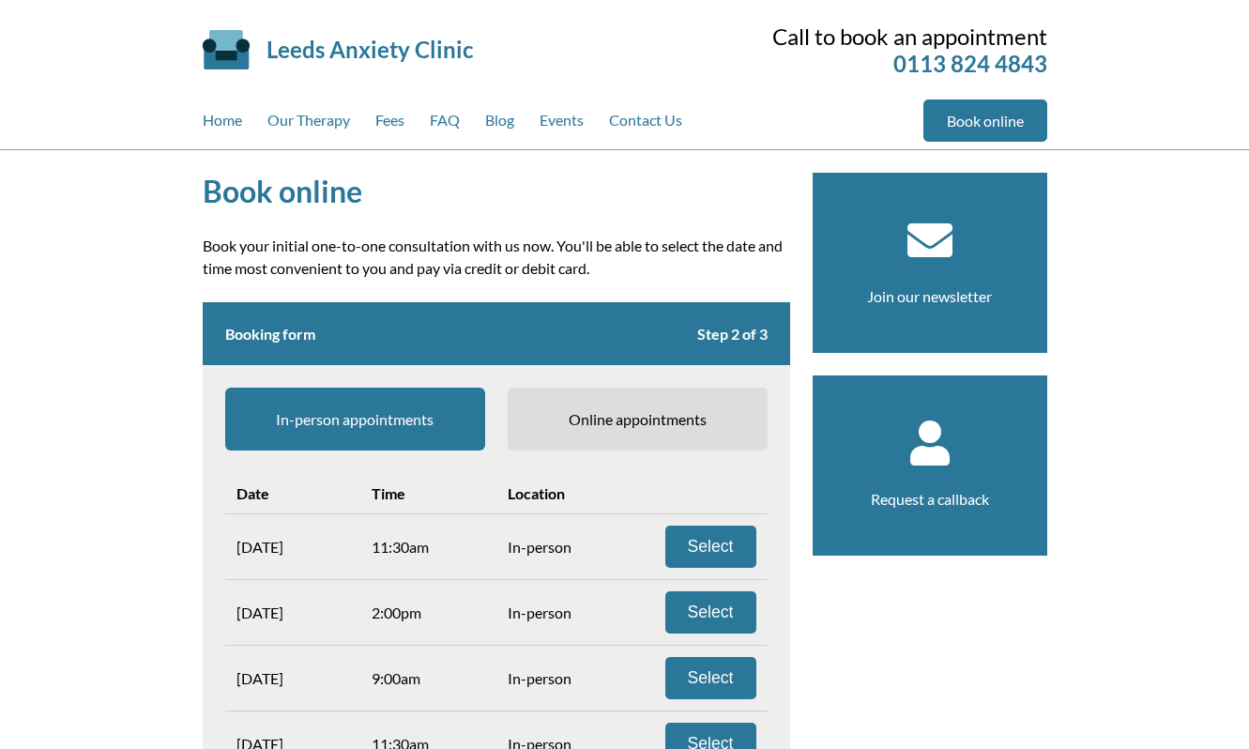
click at [563, 426] on span "Online appointments" at bounding box center [638, 419] width 260 height 63
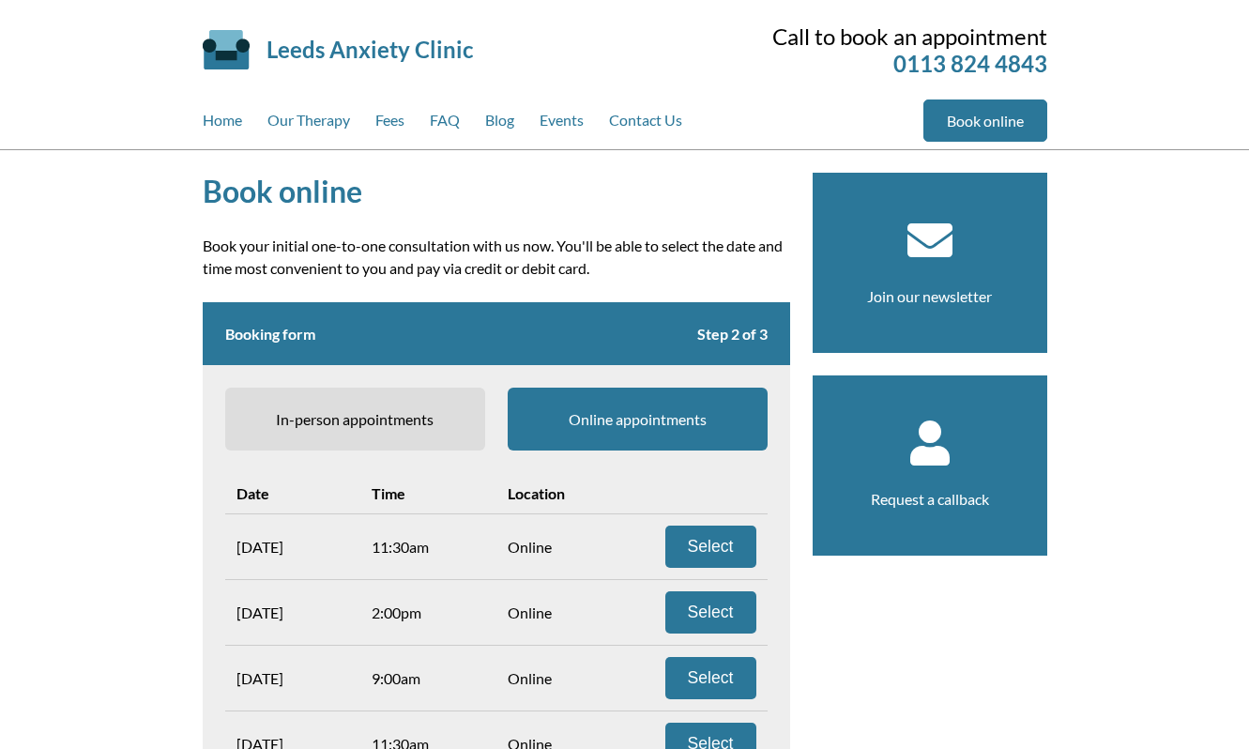
click at [419, 411] on span "In-person appointments" at bounding box center [355, 419] width 260 height 63
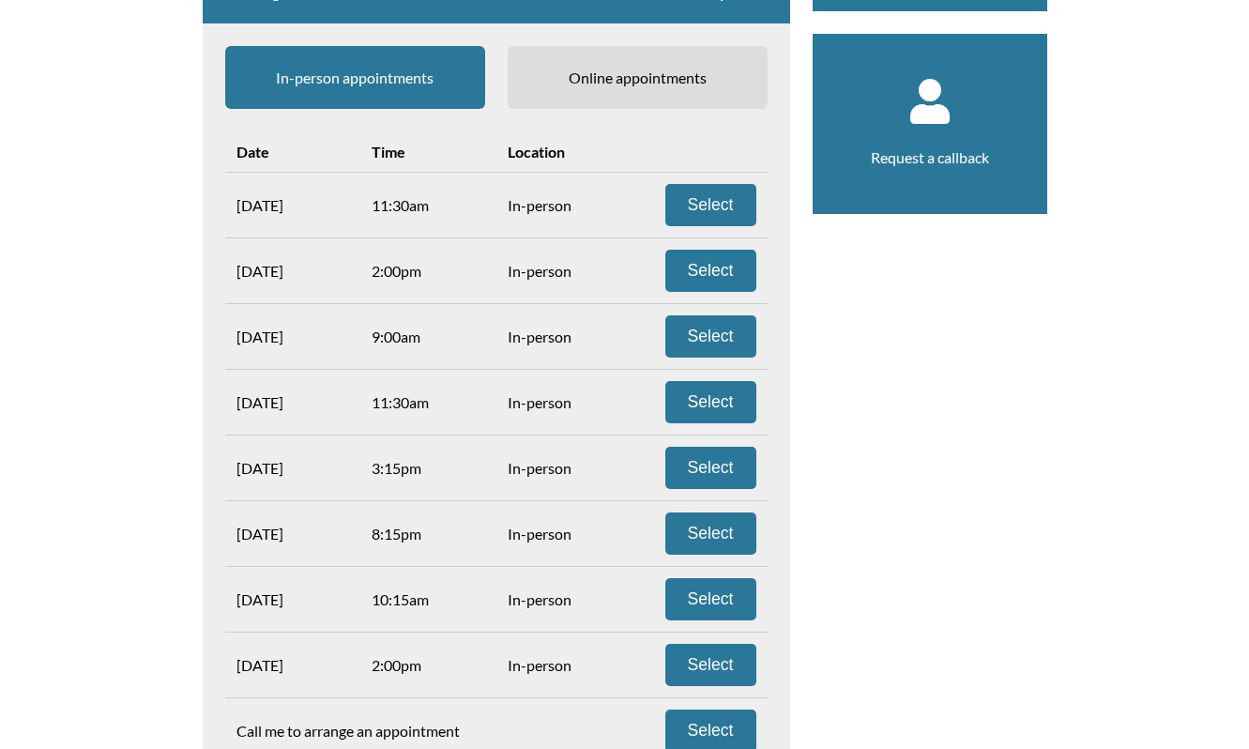
scroll to position [307, 0]
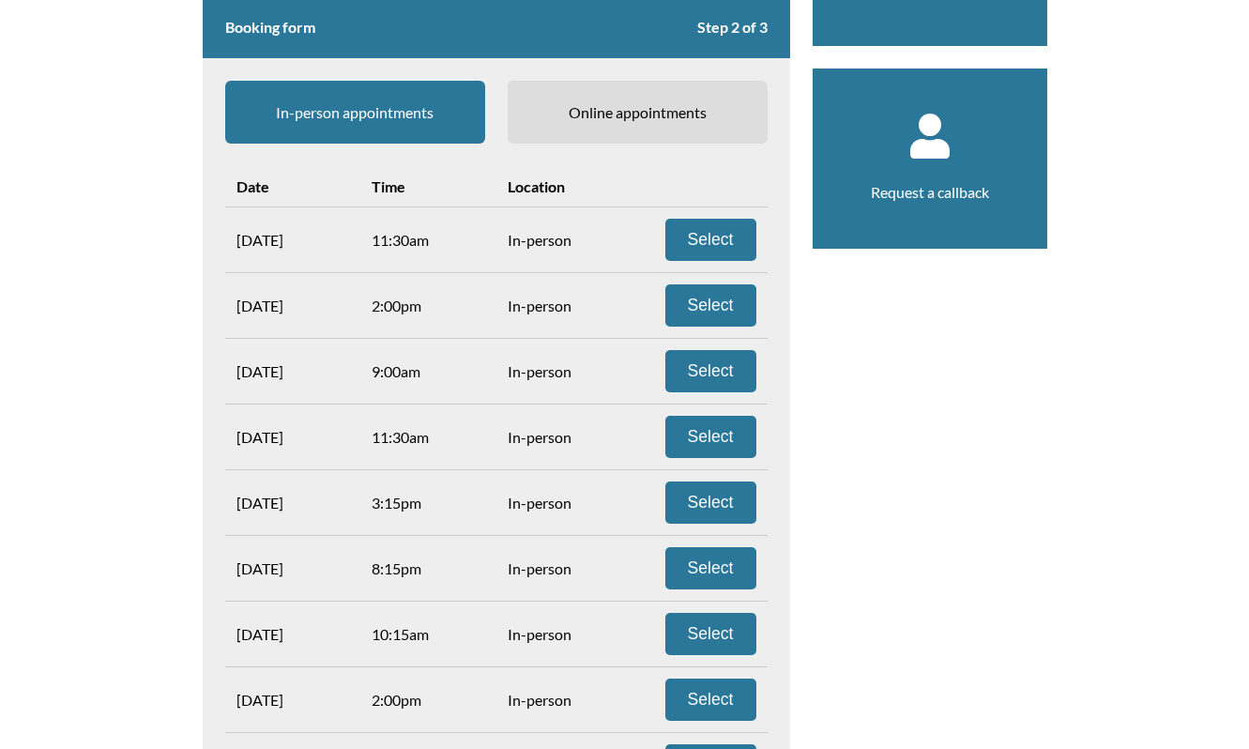
click at [602, 109] on span "Online appointments" at bounding box center [638, 112] width 260 height 63
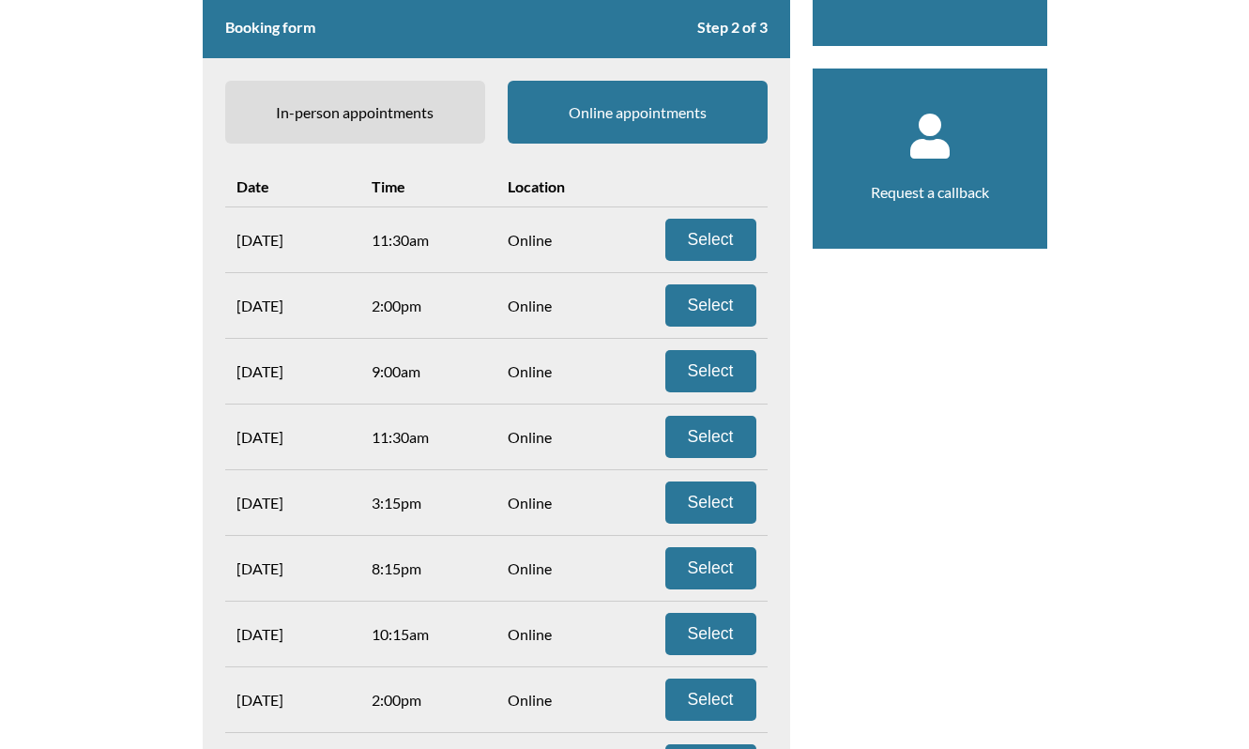
click at [475, 120] on span "In-person appointments" at bounding box center [355, 112] width 260 height 63
